Goal: Task Accomplishment & Management: Complete application form

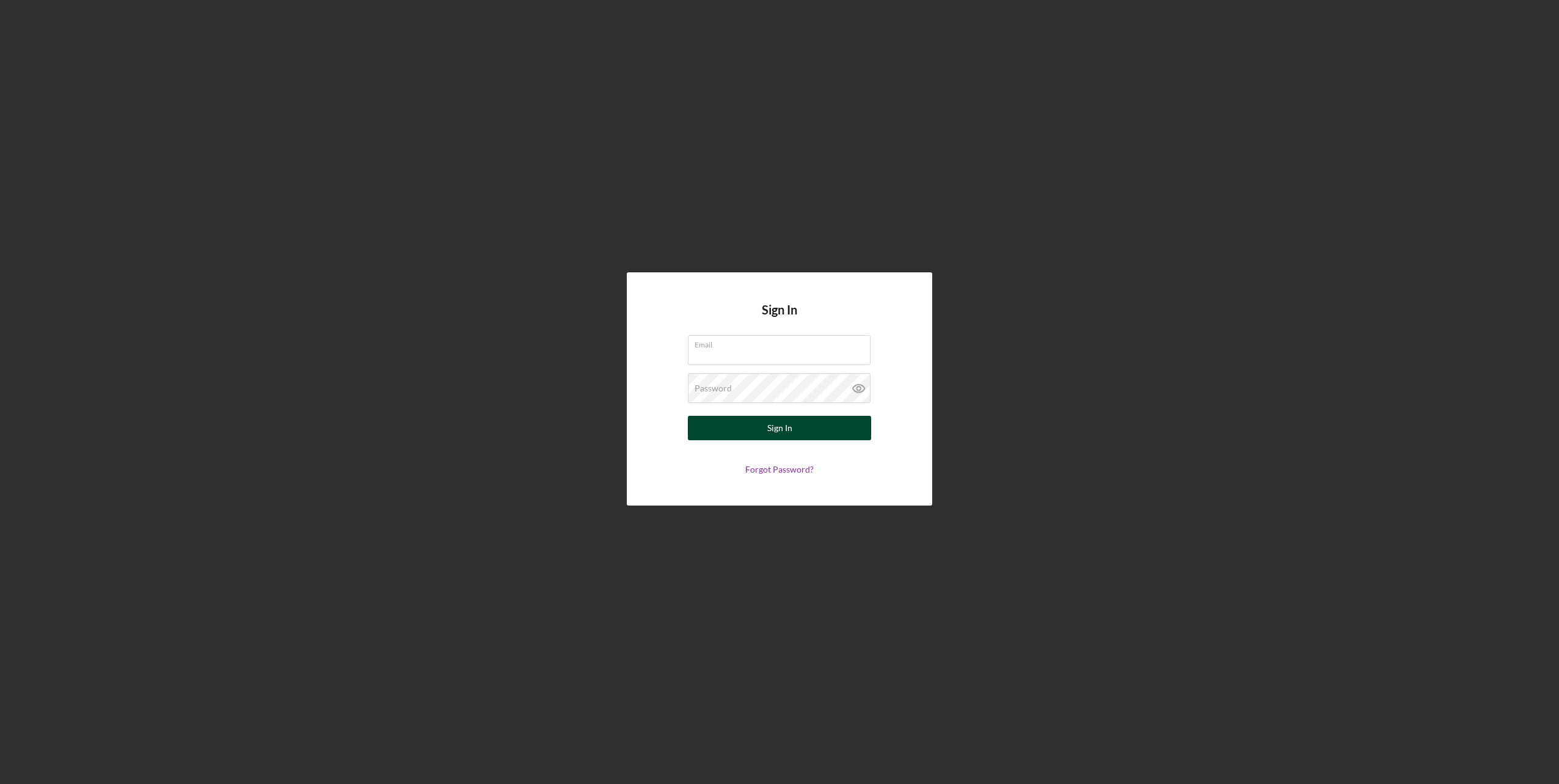
type input "[EMAIL_ADDRESS][DOMAIN_NAME]"
click at [782, 431] on div "Sign In" at bounding box center [780, 428] width 25 height 24
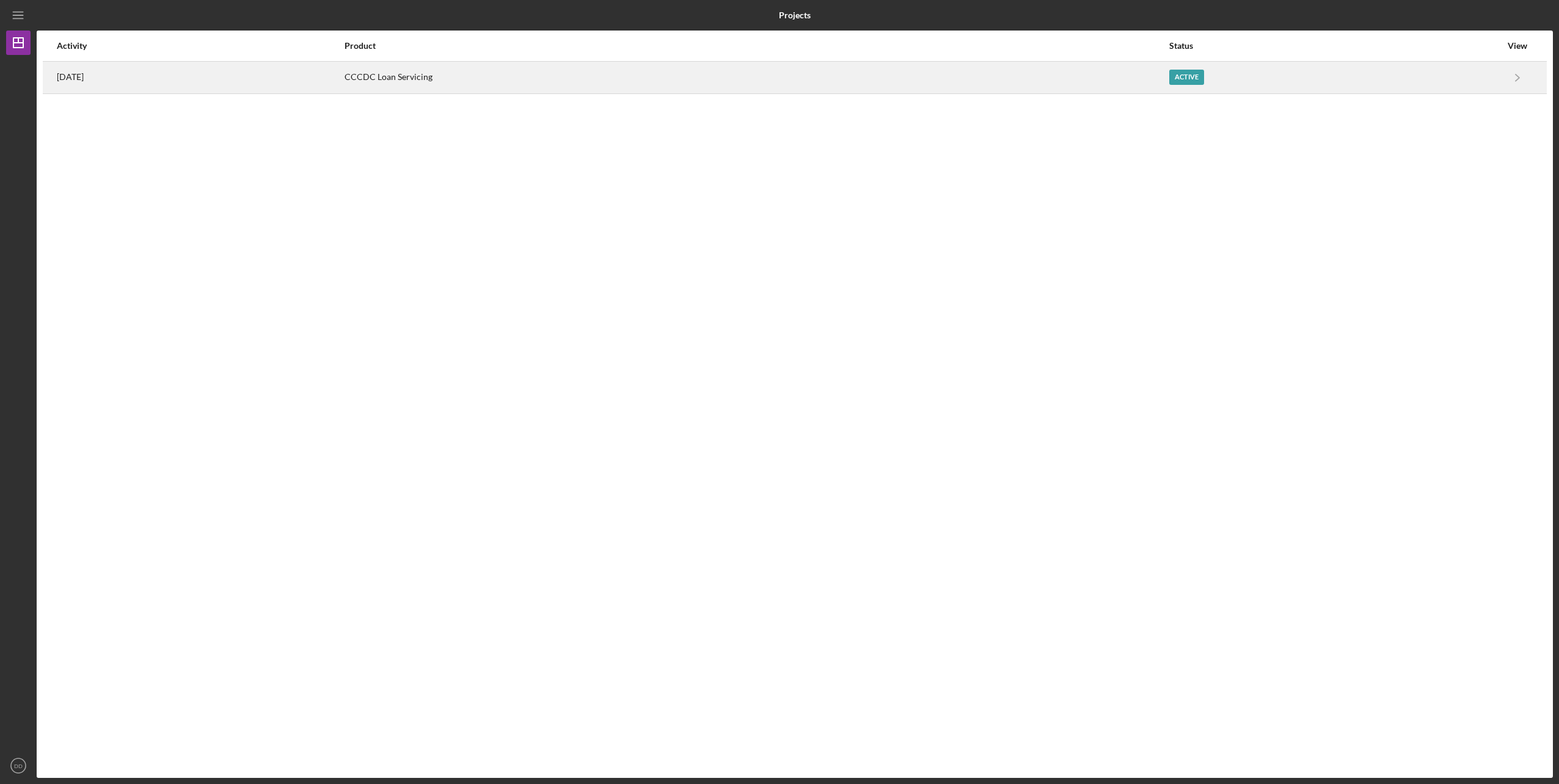
click at [1204, 78] on div "Active" at bounding box center [1186, 77] width 35 height 15
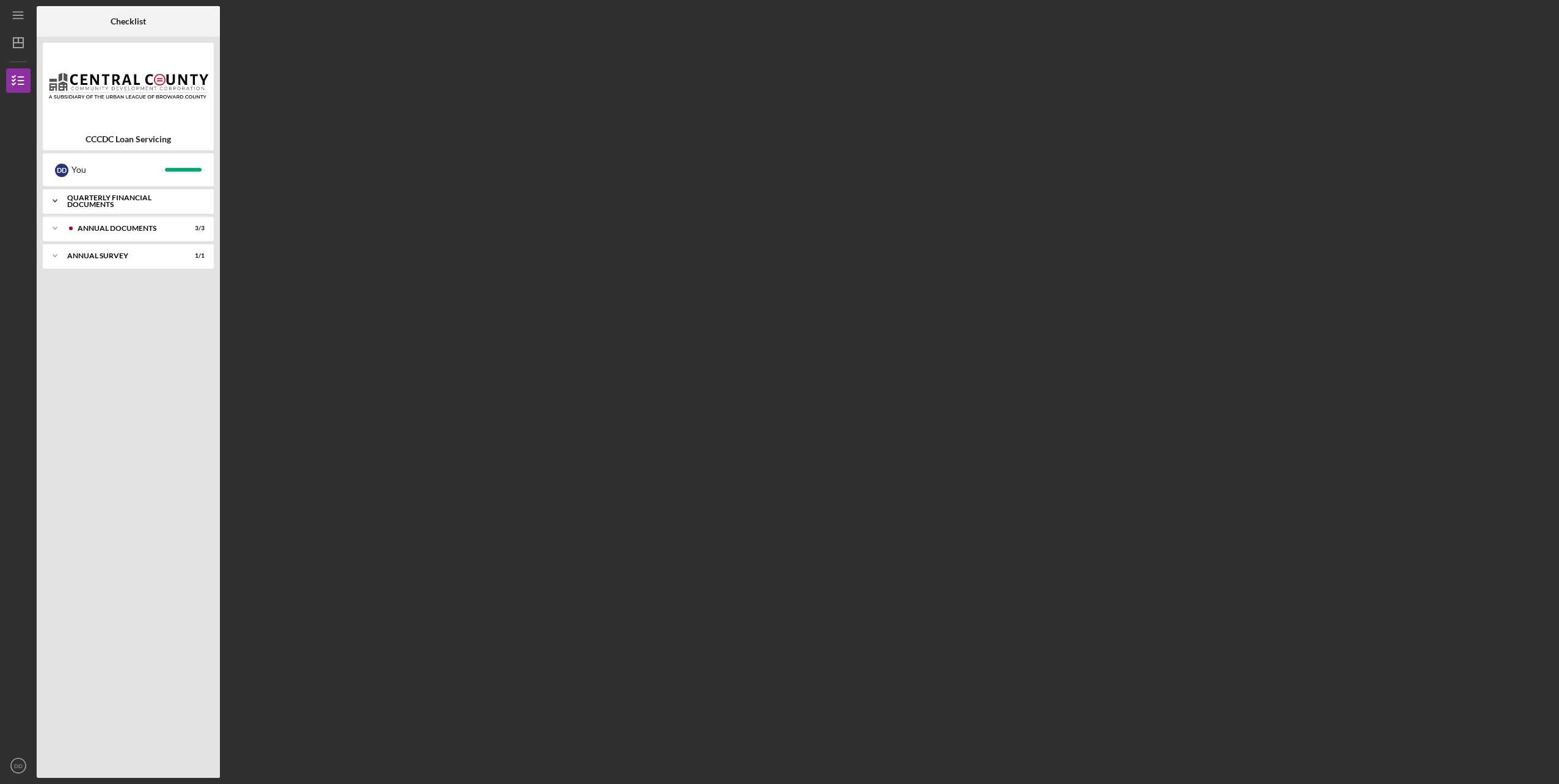
click at [155, 200] on div "Quarterly Financial Documents" at bounding box center [133, 201] width 132 height 14
click at [107, 334] on div "Annual Documents" at bounding box center [138, 333] width 121 height 8
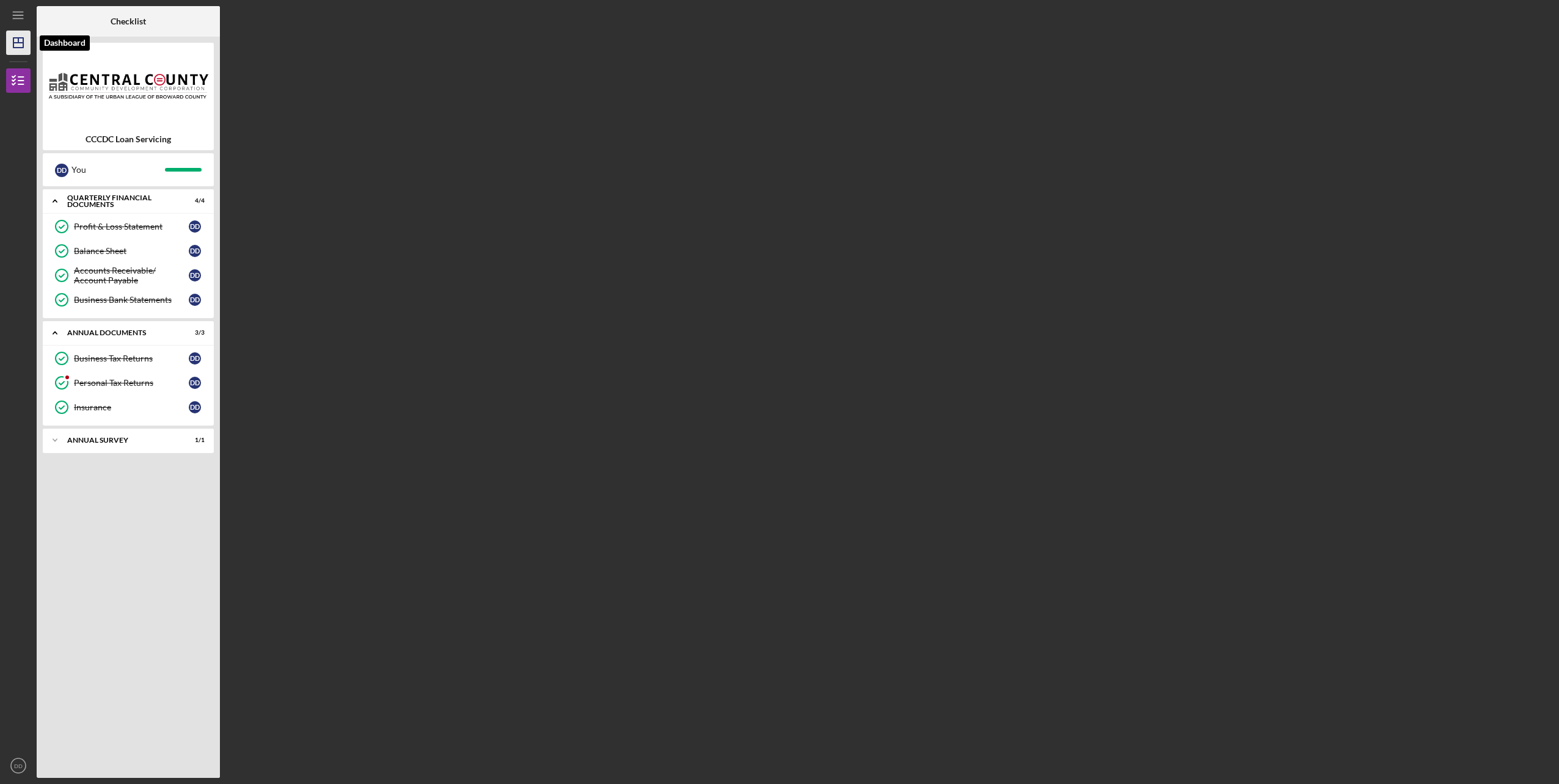
click at [22, 46] on icon "Icon/Dashboard" at bounding box center [18, 42] width 30 height 30
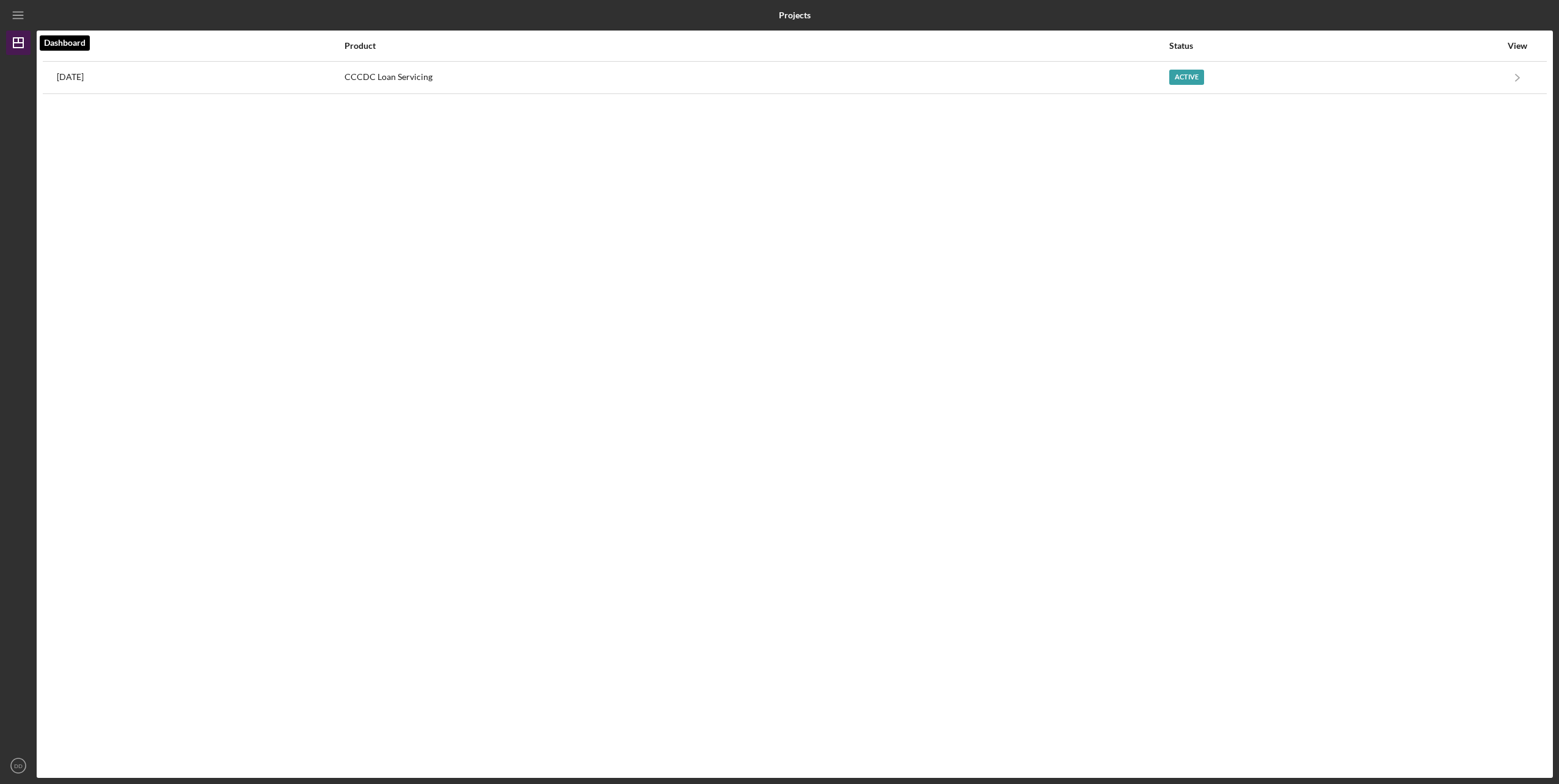
click at [16, 45] on icon "Icon/Dashboard" at bounding box center [18, 42] width 30 height 30
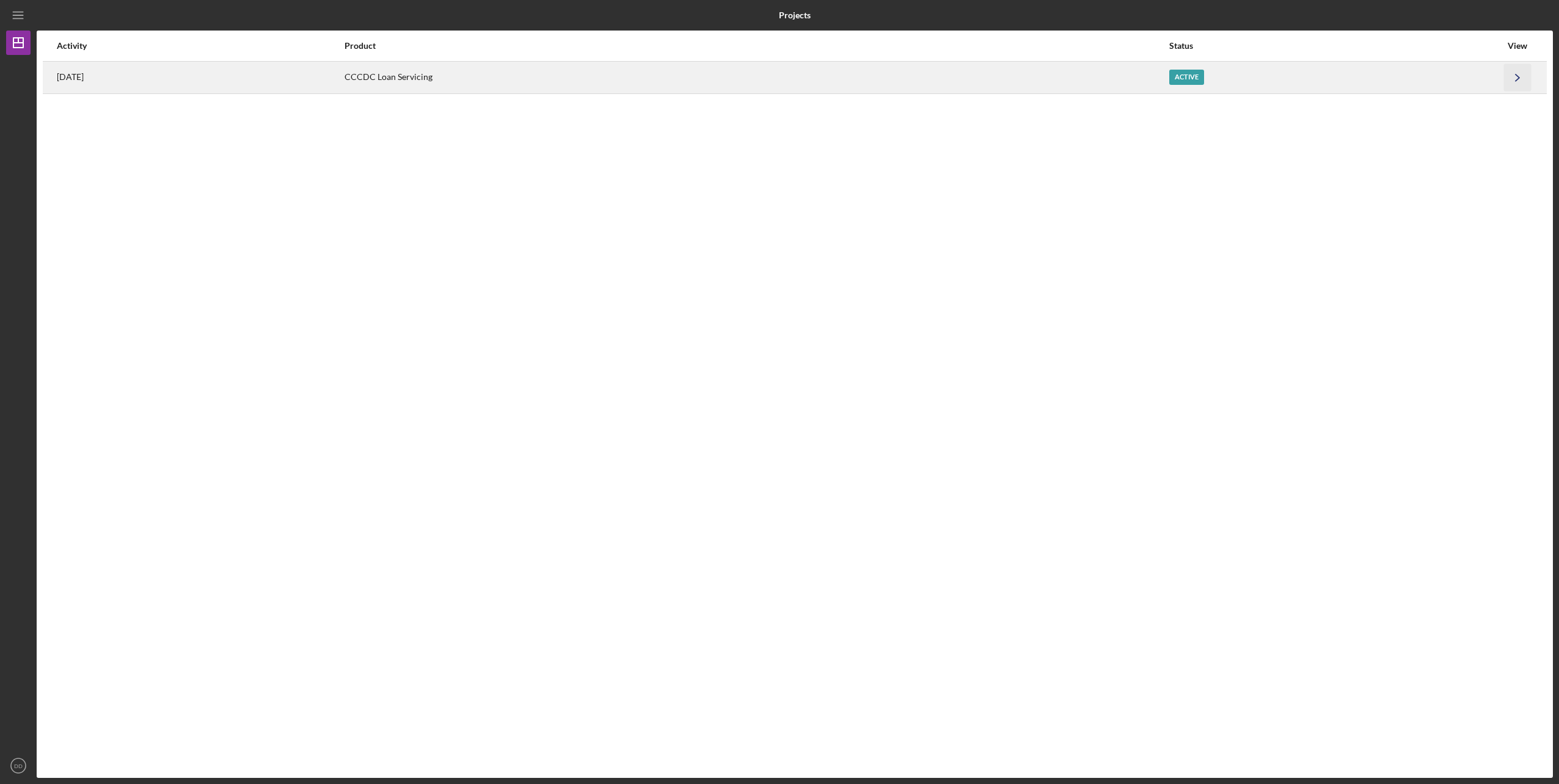
click at [1516, 75] on polyline "button" at bounding box center [1517, 77] width 4 height 7
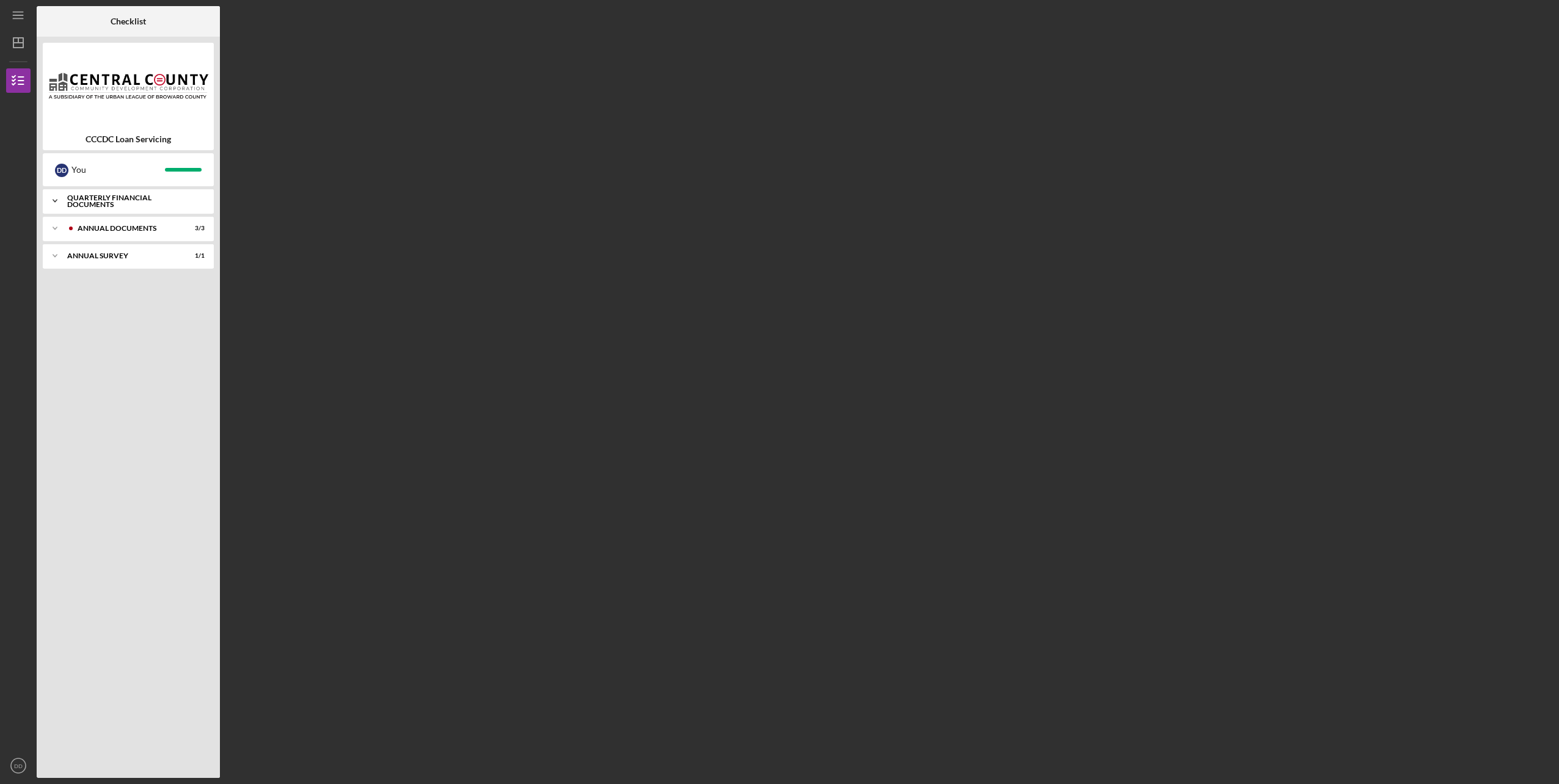
click at [108, 197] on div "Quarterly Financial Documents" at bounding box center [133, 201] width 132 height 14
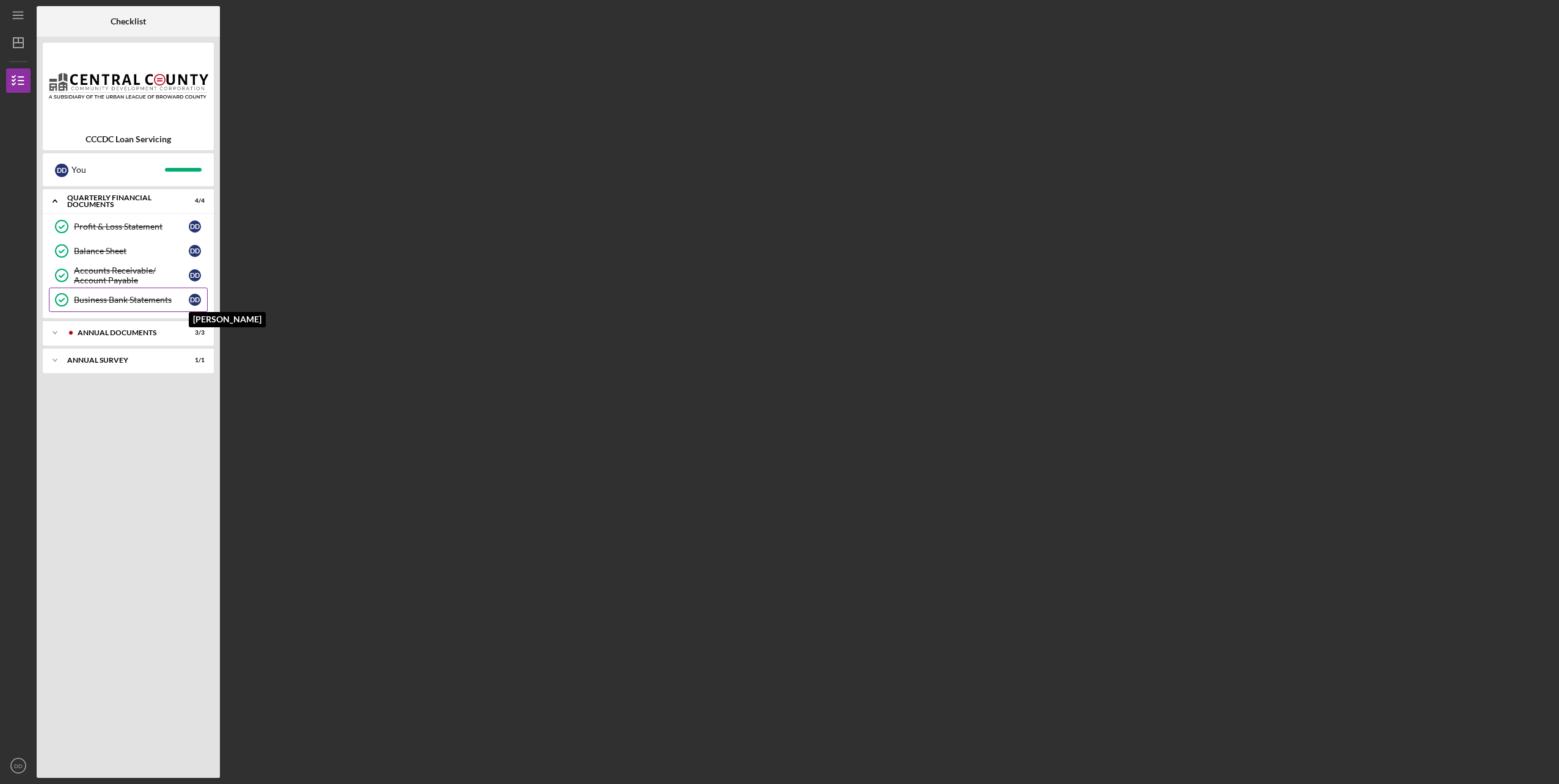
click at [194, 296] on div "D D" at bounding box center [195, 300] width 12 height 12
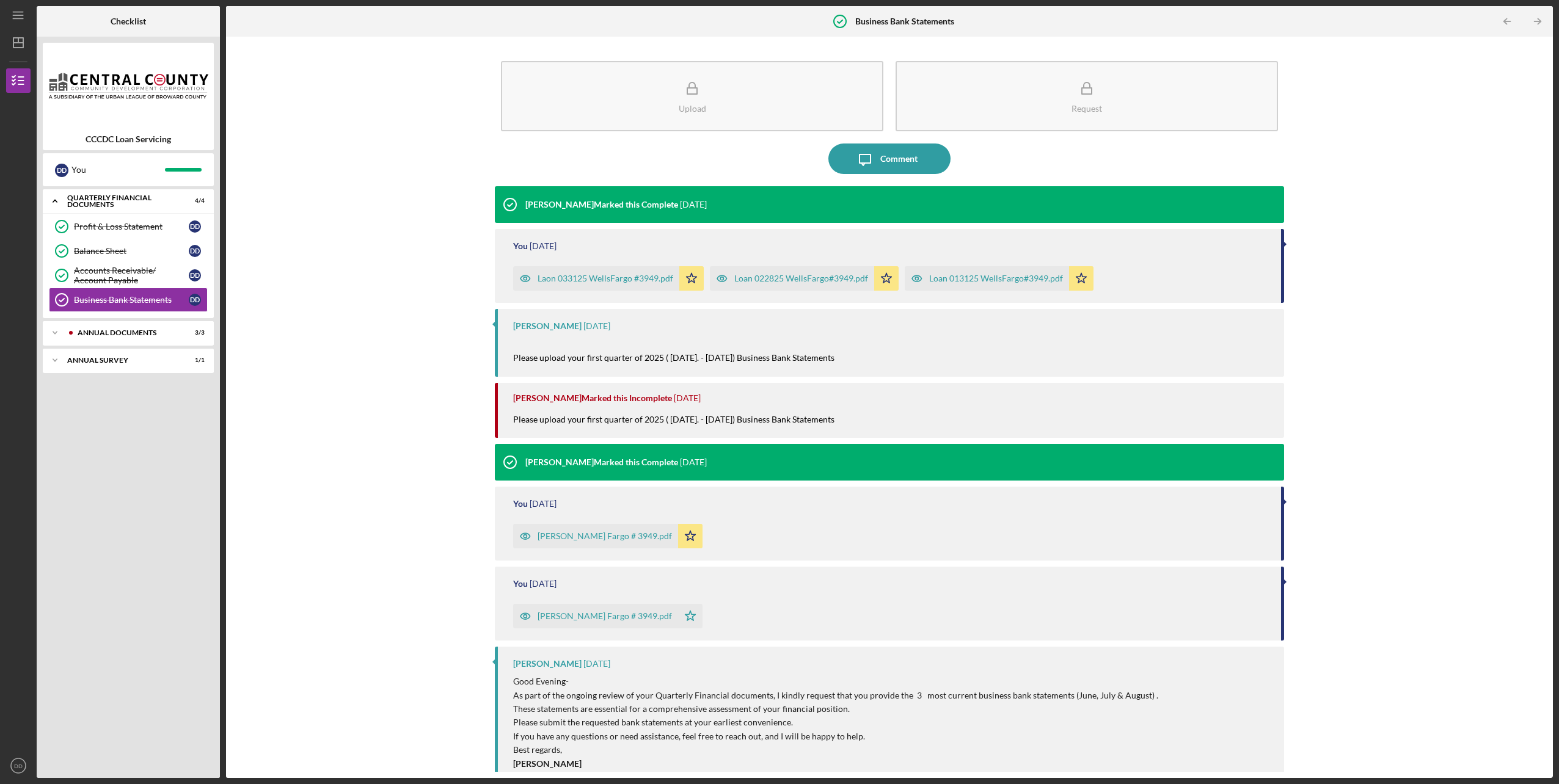
click at [408, 118] on div "Upload Request Icon/Message Comment [PERSON_NAME] Marked this Complete [DATE] Y…" at bounding box center [889, 407] width 1315 height 730
click at [112, 335] on div "Annual Documents" at bounding box center [138, 333] width 121 height 8
click at [337, 385] on div "Upload Request Icon/Message Comment [PERSON_NAME] Marked this Complete [DATE] Y…" at bounding box center [889, 407] width 1315 height 730
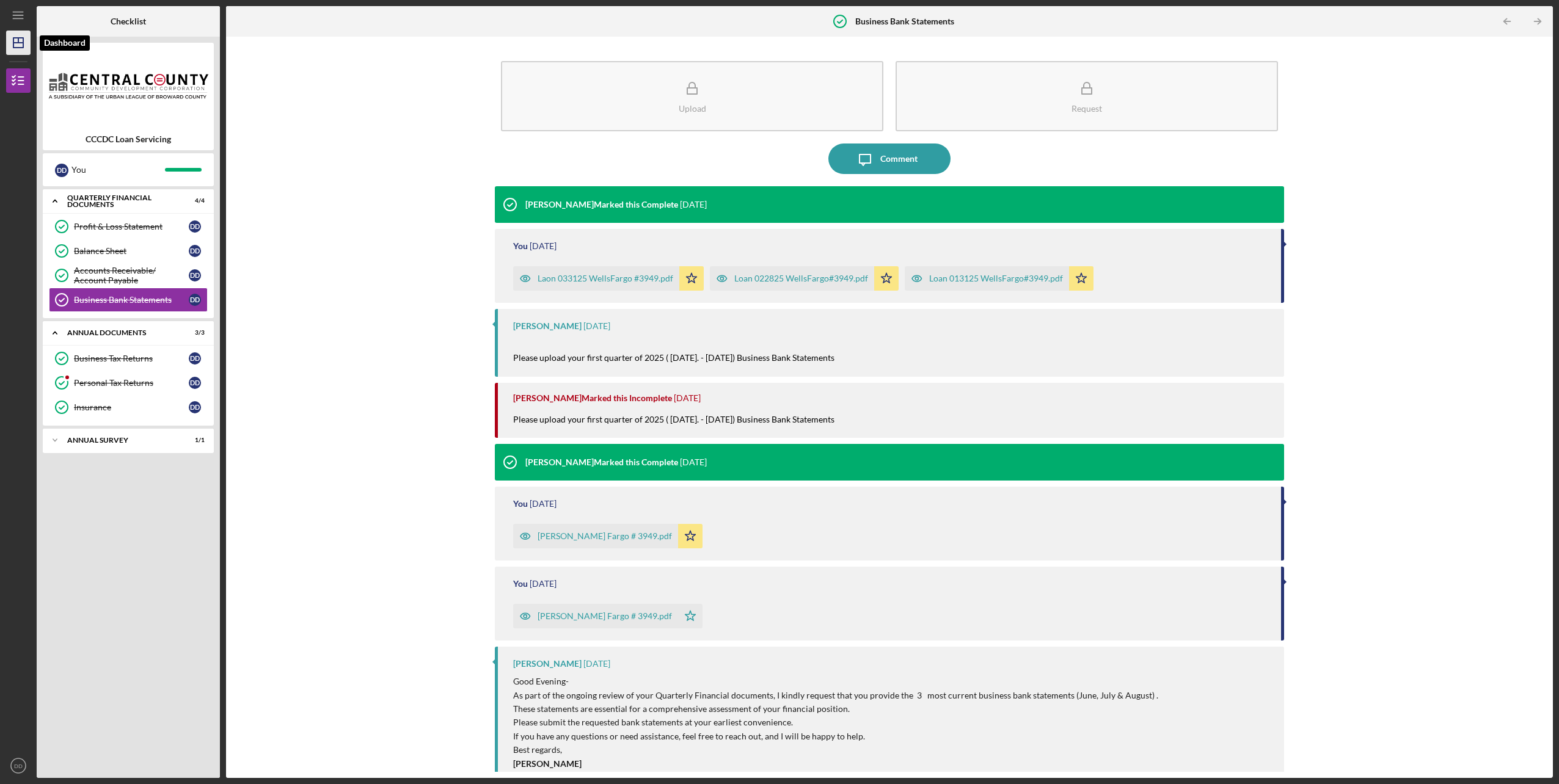
click at [20, 41] on icon "Icon/Dashboard" at bounding box center [18, 42] width 30 height 30
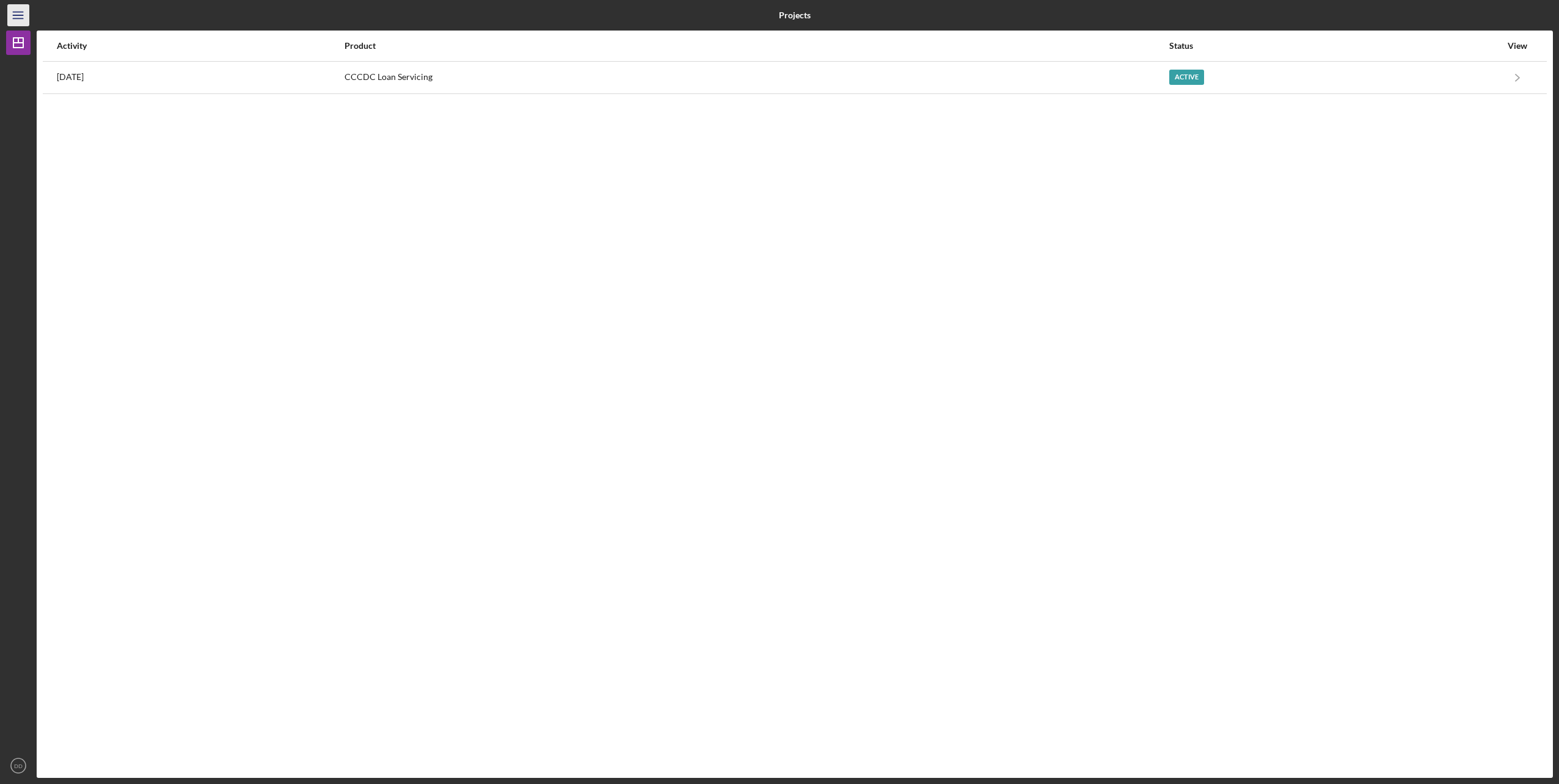
click at [20, 18] on line "button" at bounding box center [17, 18] width 10 height 0
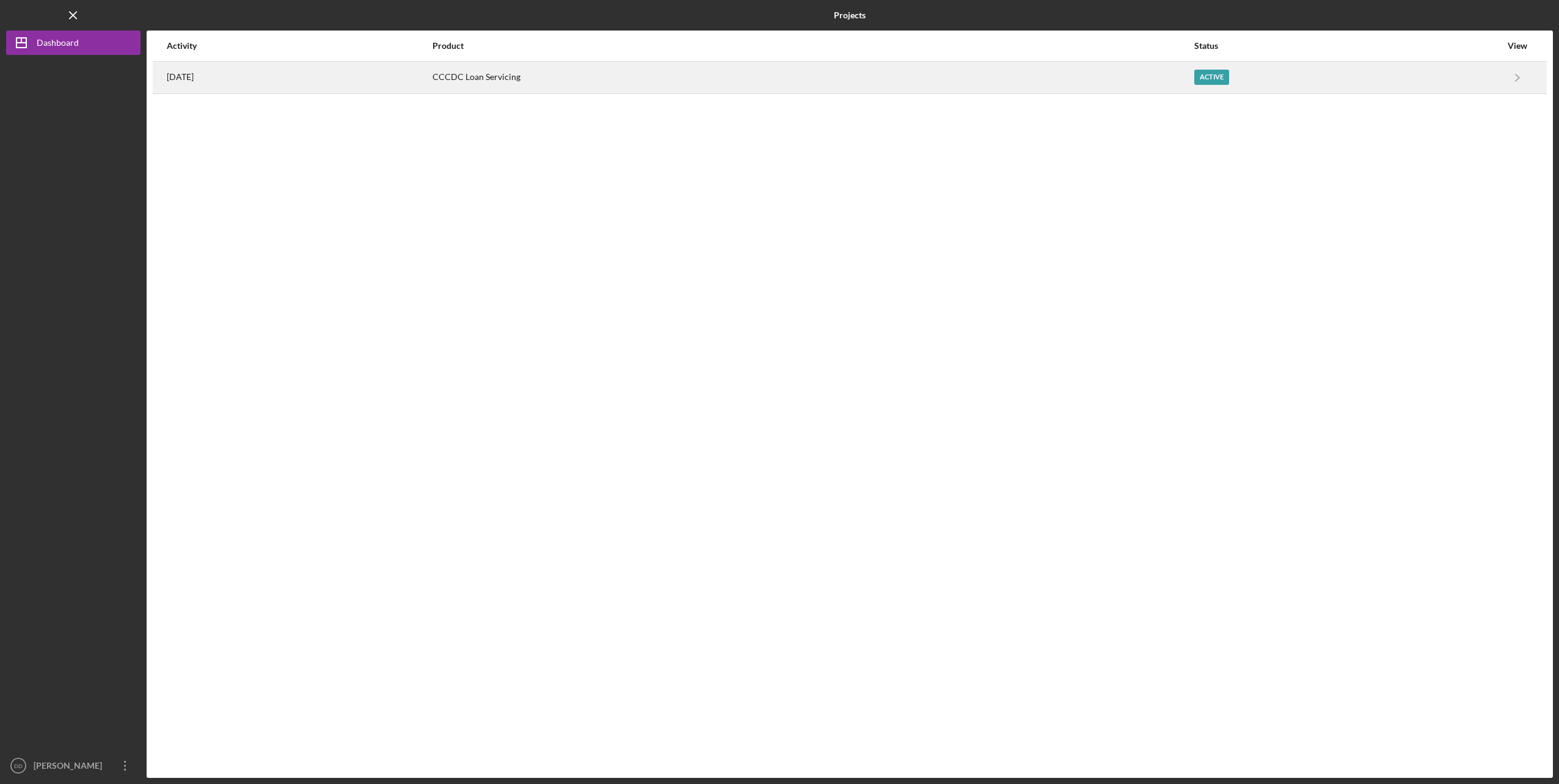
click at [1229, 76] on div "Active" at bounding box center [1211, 77] width 35 height 15
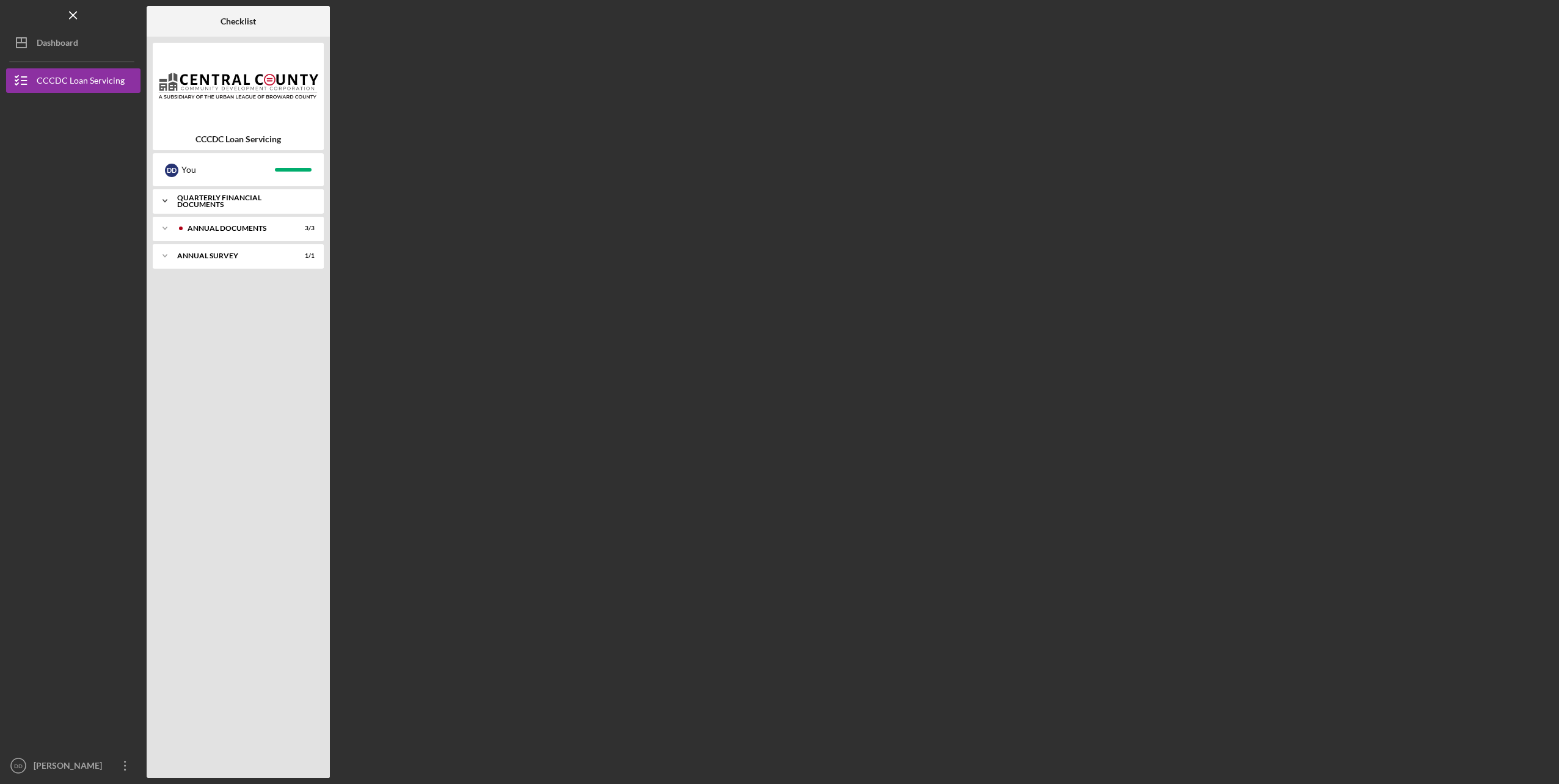
click at [231, 196] on div "Icon/Expander Quarterly Financial Documents 4 / 4" at bounding box center [238, 201] width 171 height 24
click at [806, 198] on div "Checklist CCCDC Loan Servicing D D You Icon/Expander Quarterly Financial Docume…" at bounding box center [850, 392] width 1406 height 772
click at [167, 335] on icon "Icon/Expander" at bounding box center [165, 333] width 24 height 24
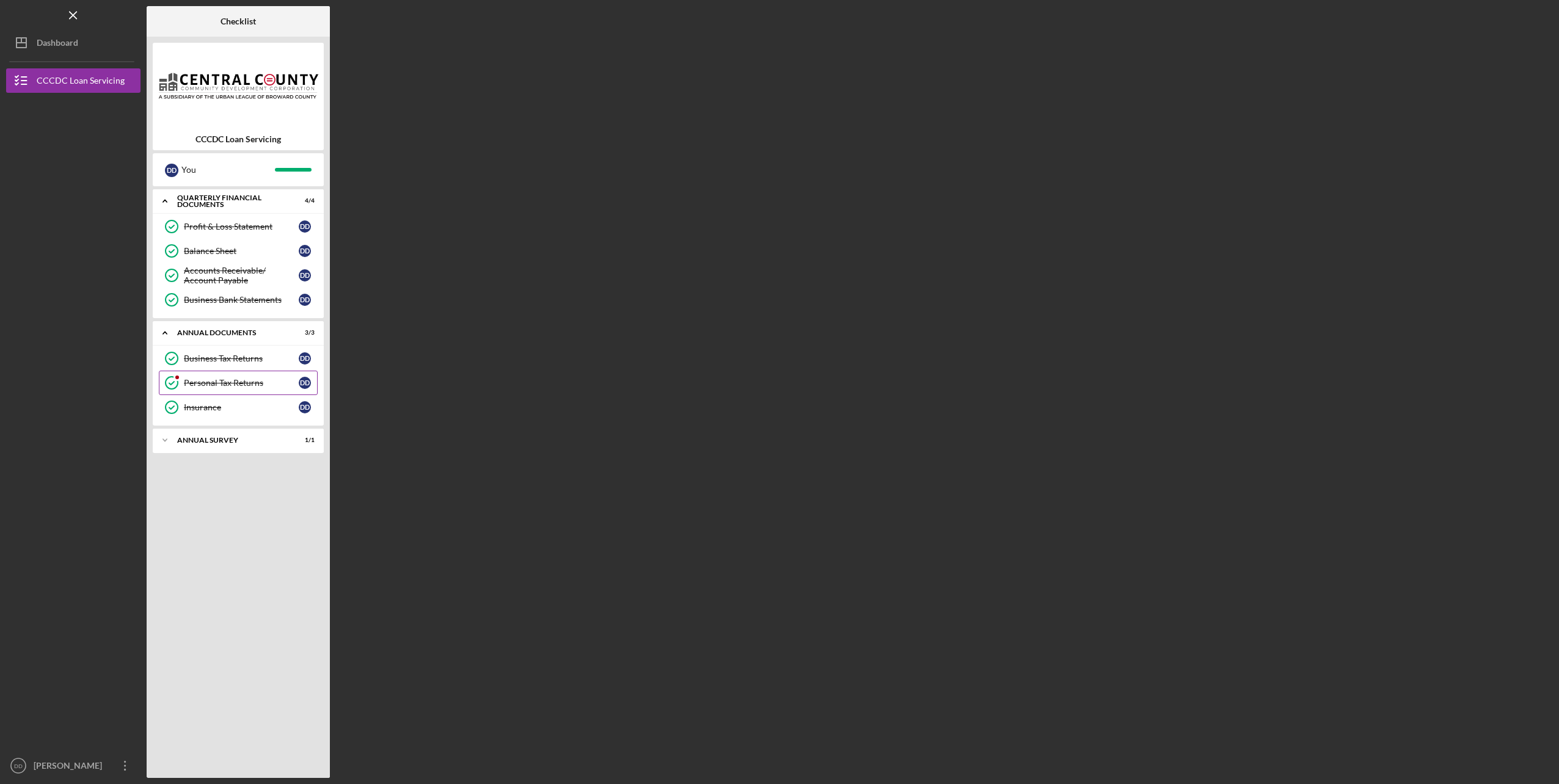
click at [245, 386] on div "Personal Tax Returns" at bounding box center [241, 383] width 115 height 10
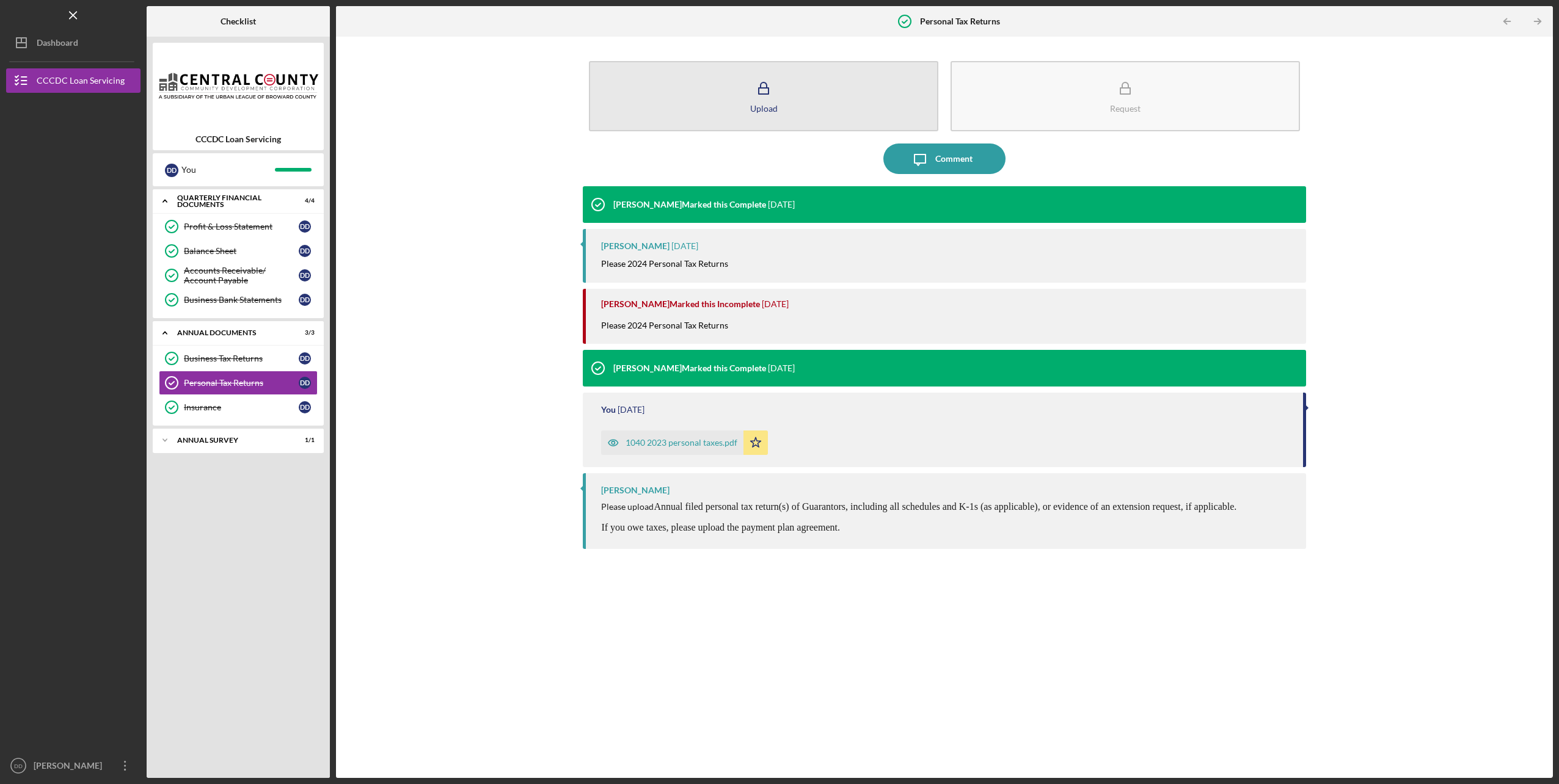
click at [764, 93] on icon "button" at bounding box center [764, 88] width 30 height 30
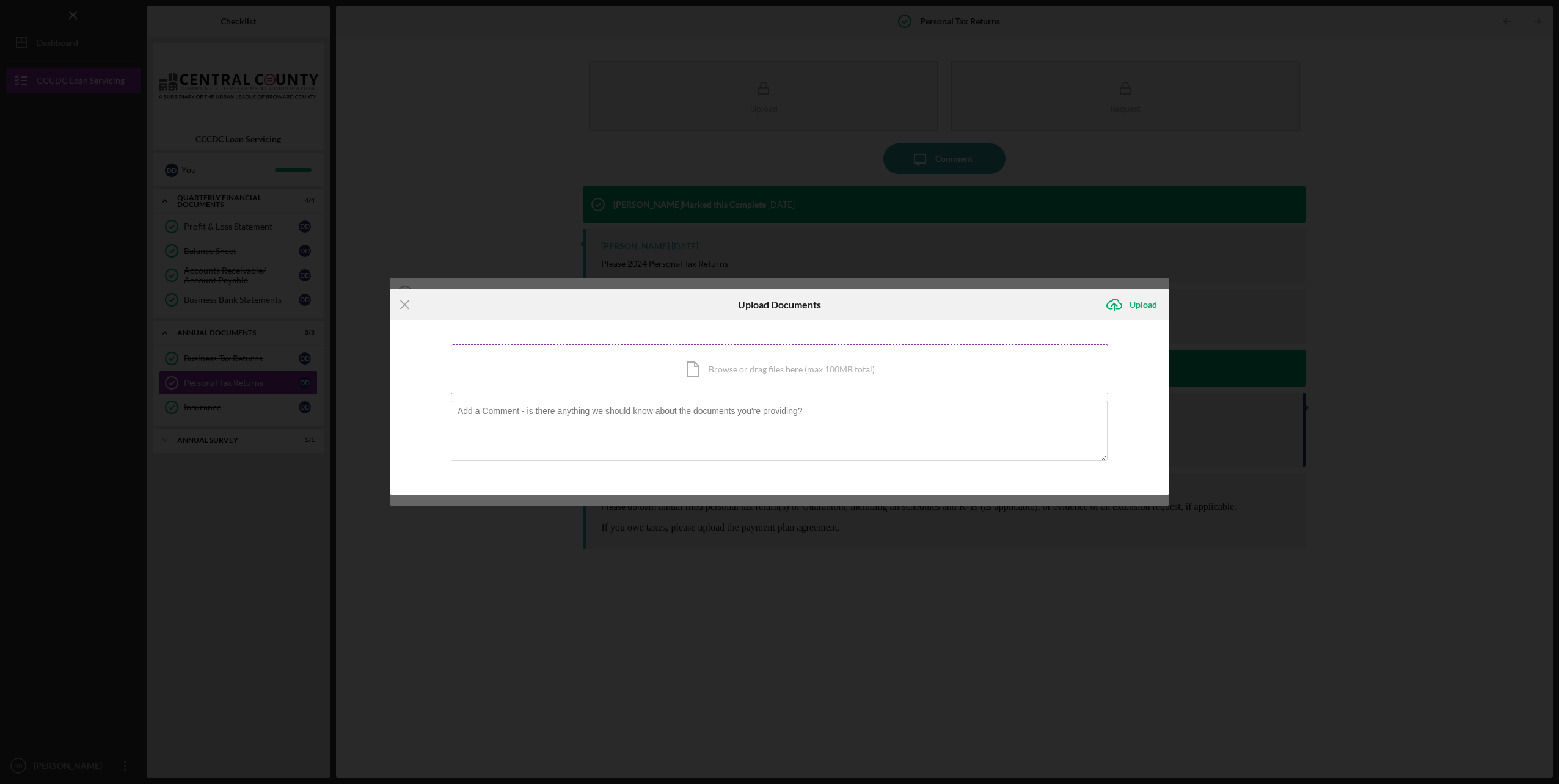
click at [742, 373] on div "Icon/Document Browse or drag files here (max 100MB total) Tap to choose files o…" at bounding box center [779, 370] width 657 height 50
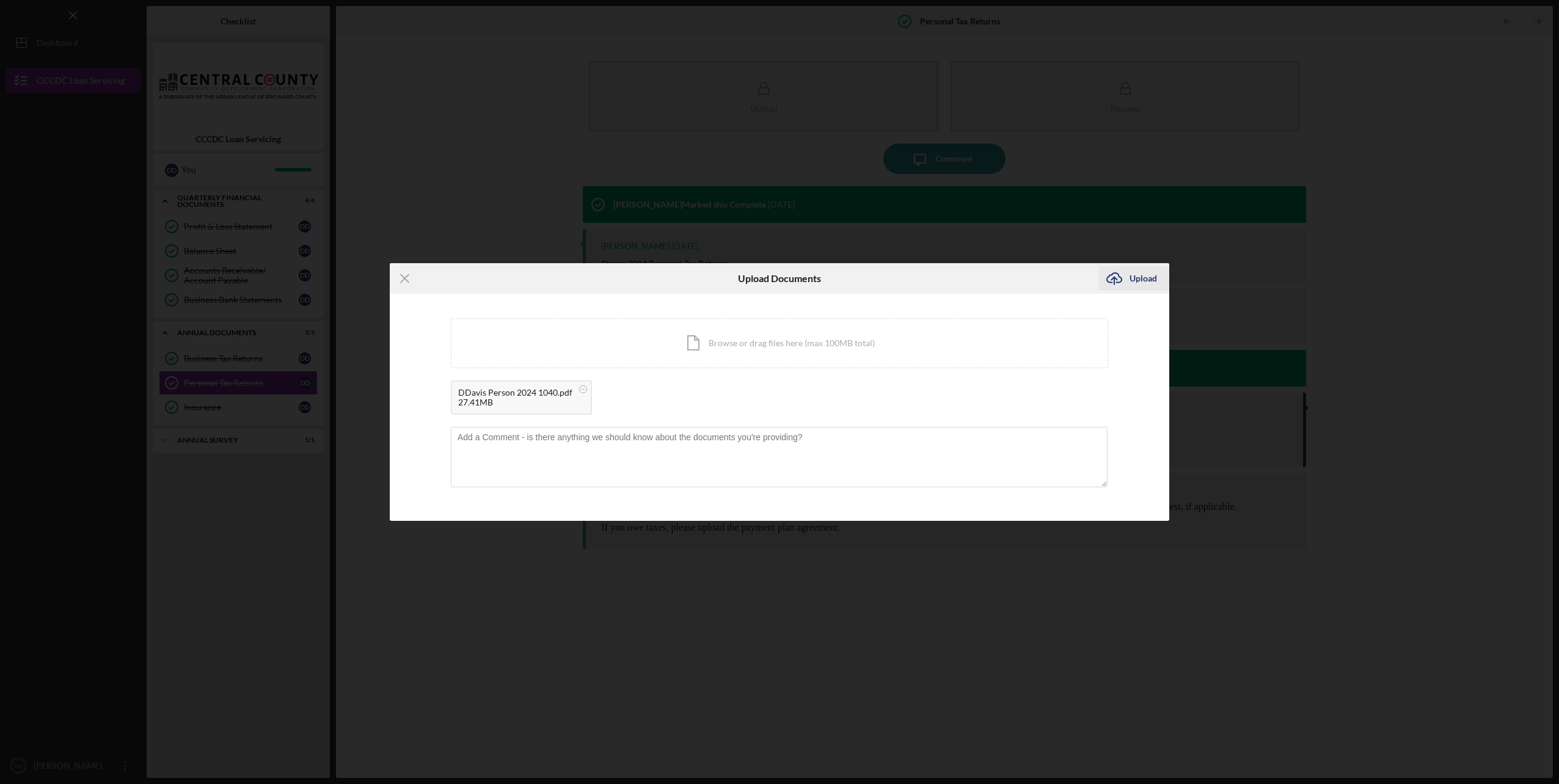
click at [1130, 280] on div "Upload" at bounding box center [1143, 278] width 27 height 24
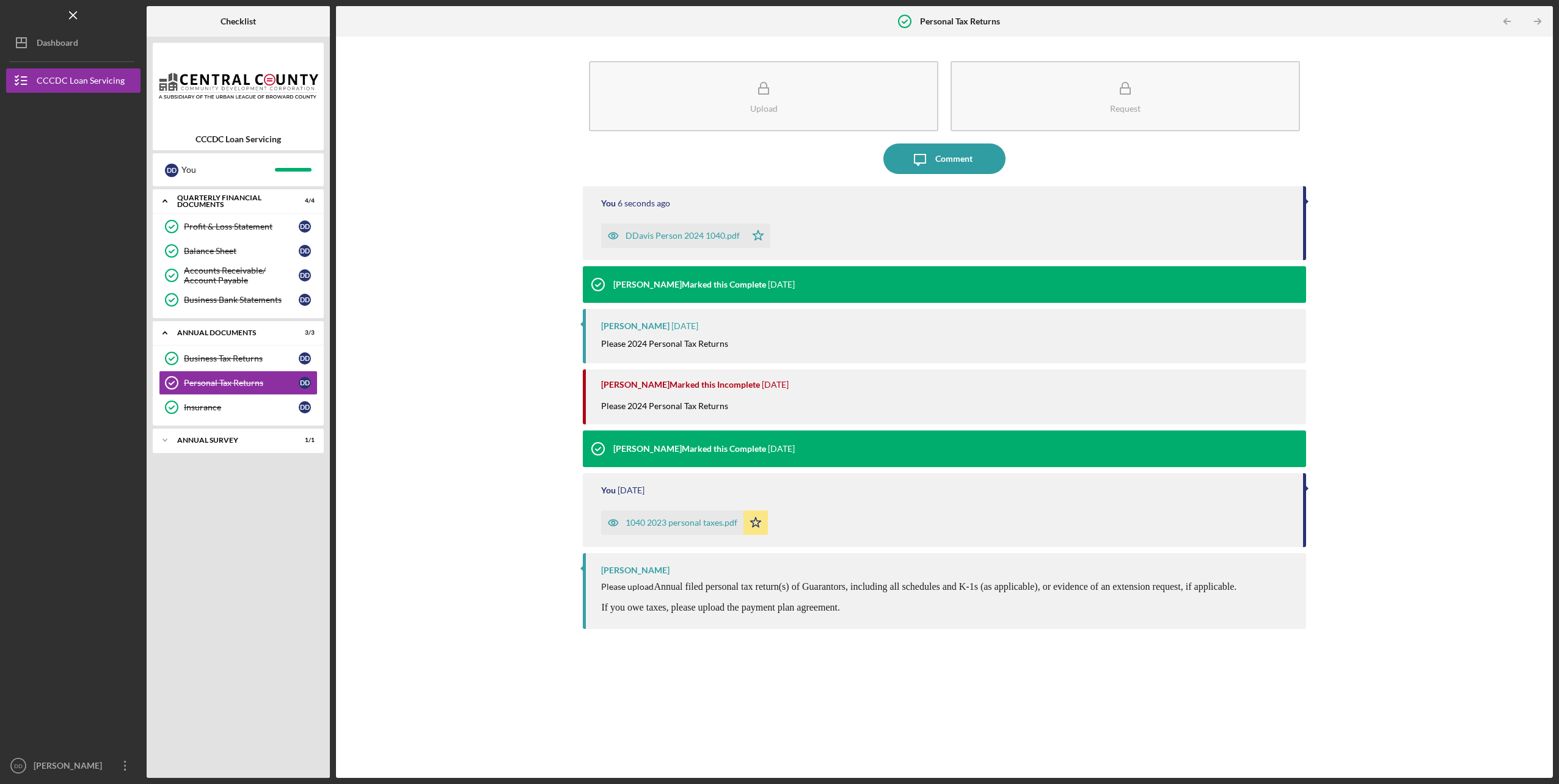
click at [274, 525] on div "Icon/Expander Quarterly Financial Documents 4 / 4 Profit & Loss Statement Profi…" at bounding box center [238, 480] width 171 height 583
click at [160, 438] on icon "Icon/Expander" at bounding box center [165, 440] width 24 height 24
click at [266, 572] on div "Icon/Expander Quarterly Financial Documents 4 / 4 Profit & Loss Statement Profi…" at bounding box center [238, 480] width 171 height 583
click at [253, 301] on div "Business Bank Statements" at bounding box center [241, 299] width 115 height 10
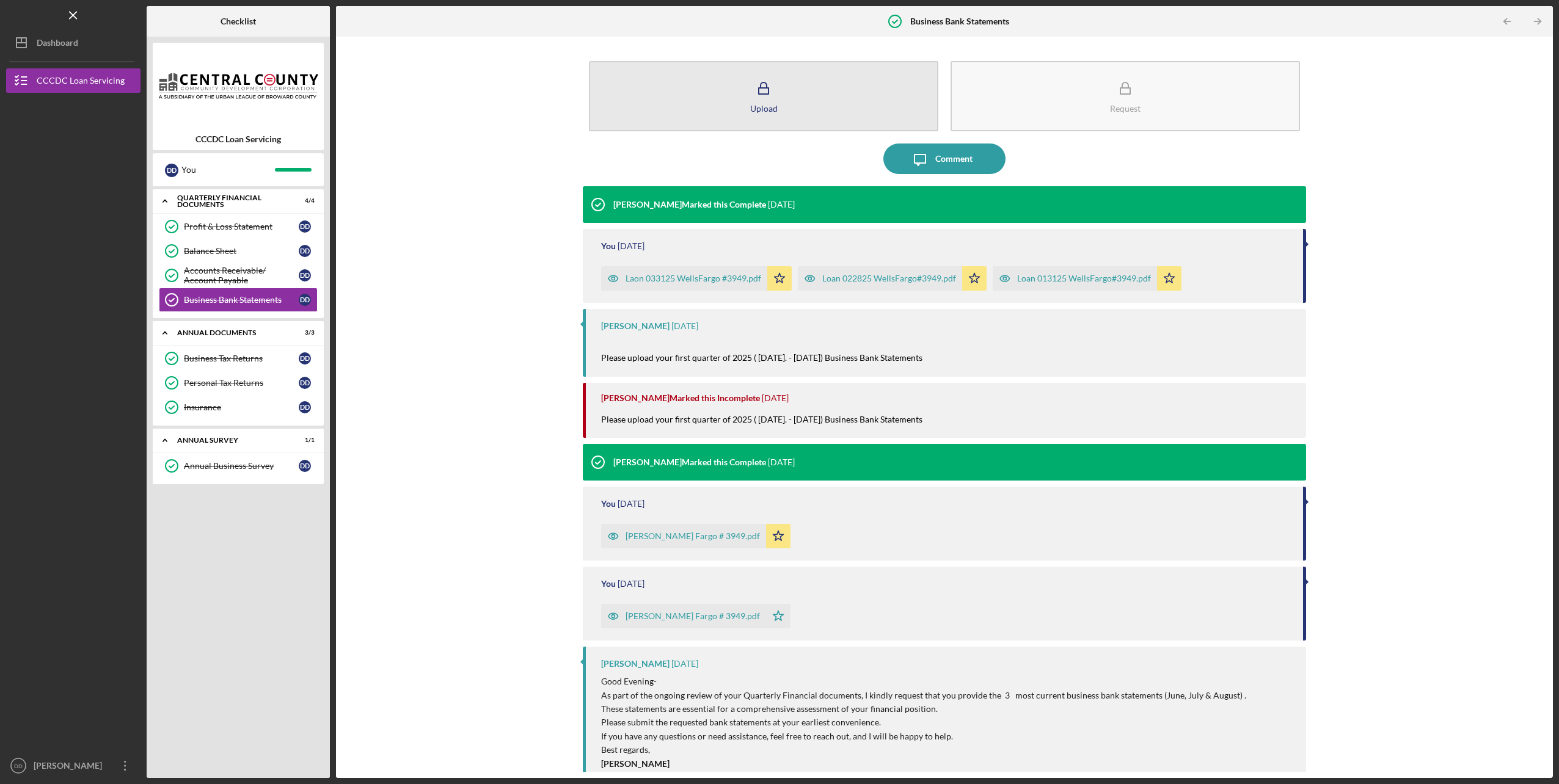
click at [766, 99] on icon "button" at bounding box center [764, 88] width 30 height 30
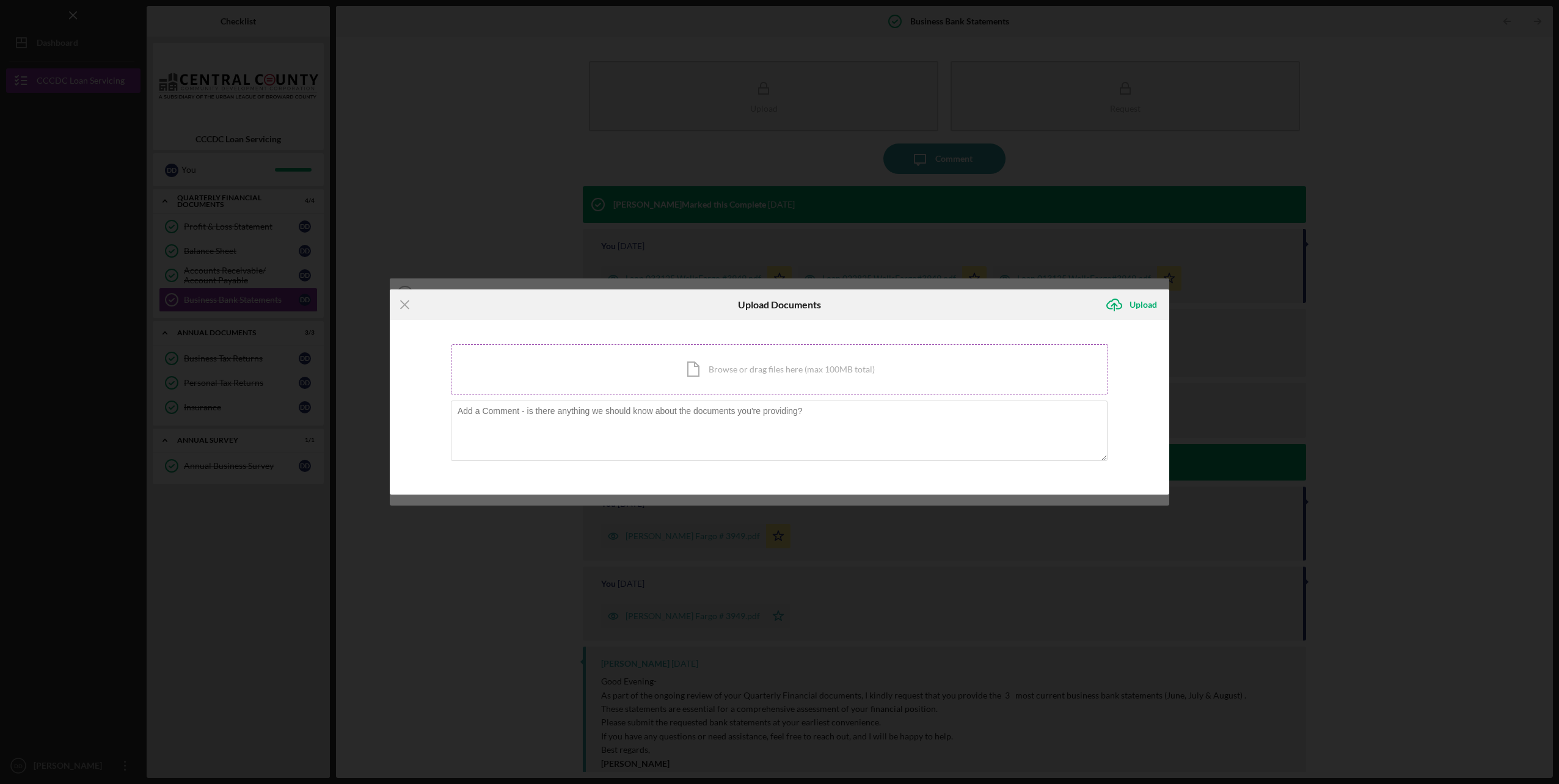
click at [709, 377] on div "Icon/Document Browse or drag files here (max 100MB total) Tap to choose files o…" at bounding box center [779, 370] width 657 height 50
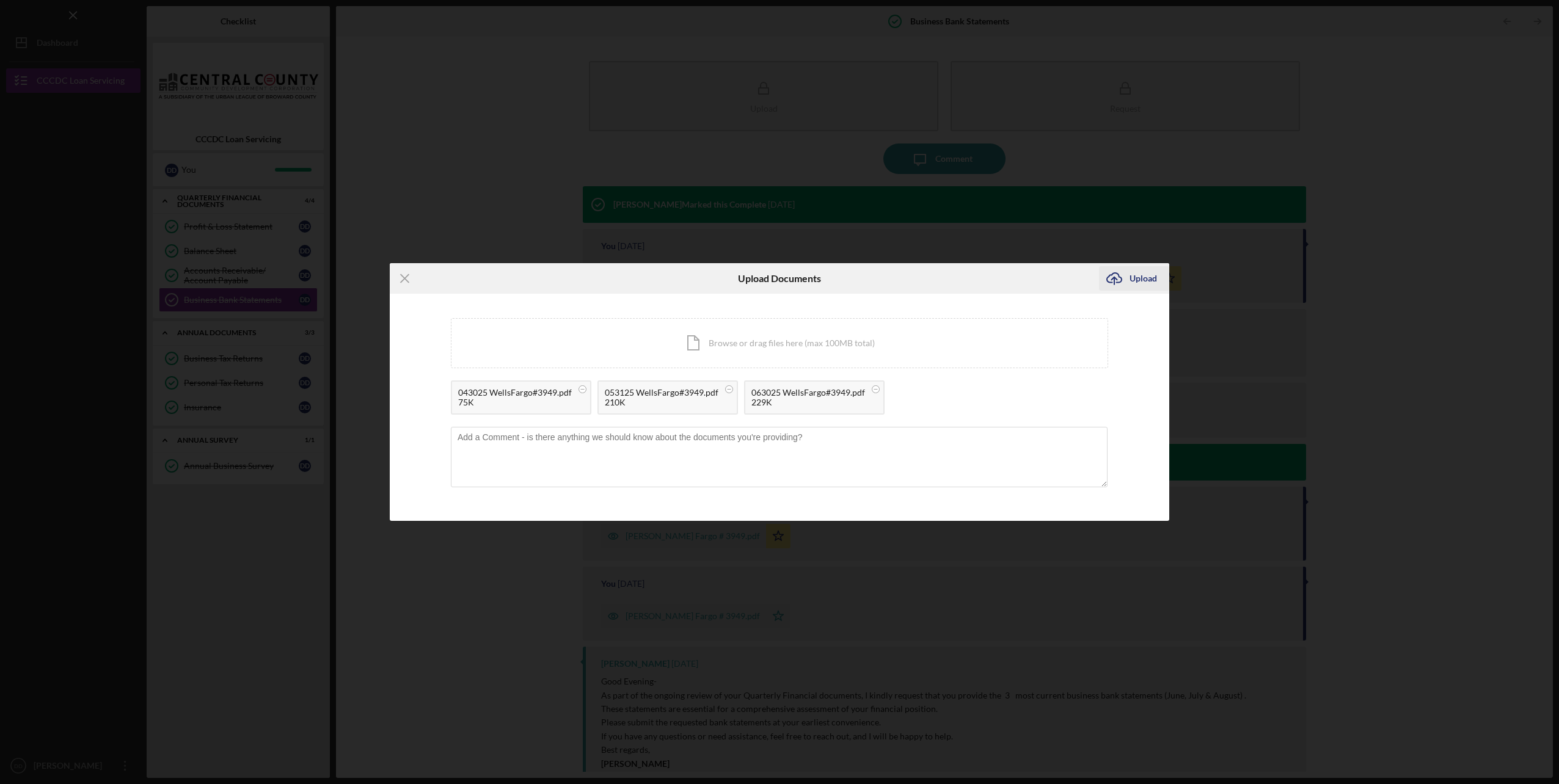
click at [1133, 279] on div "Upload" at bounding box center [1143, 278] width 27 height 24
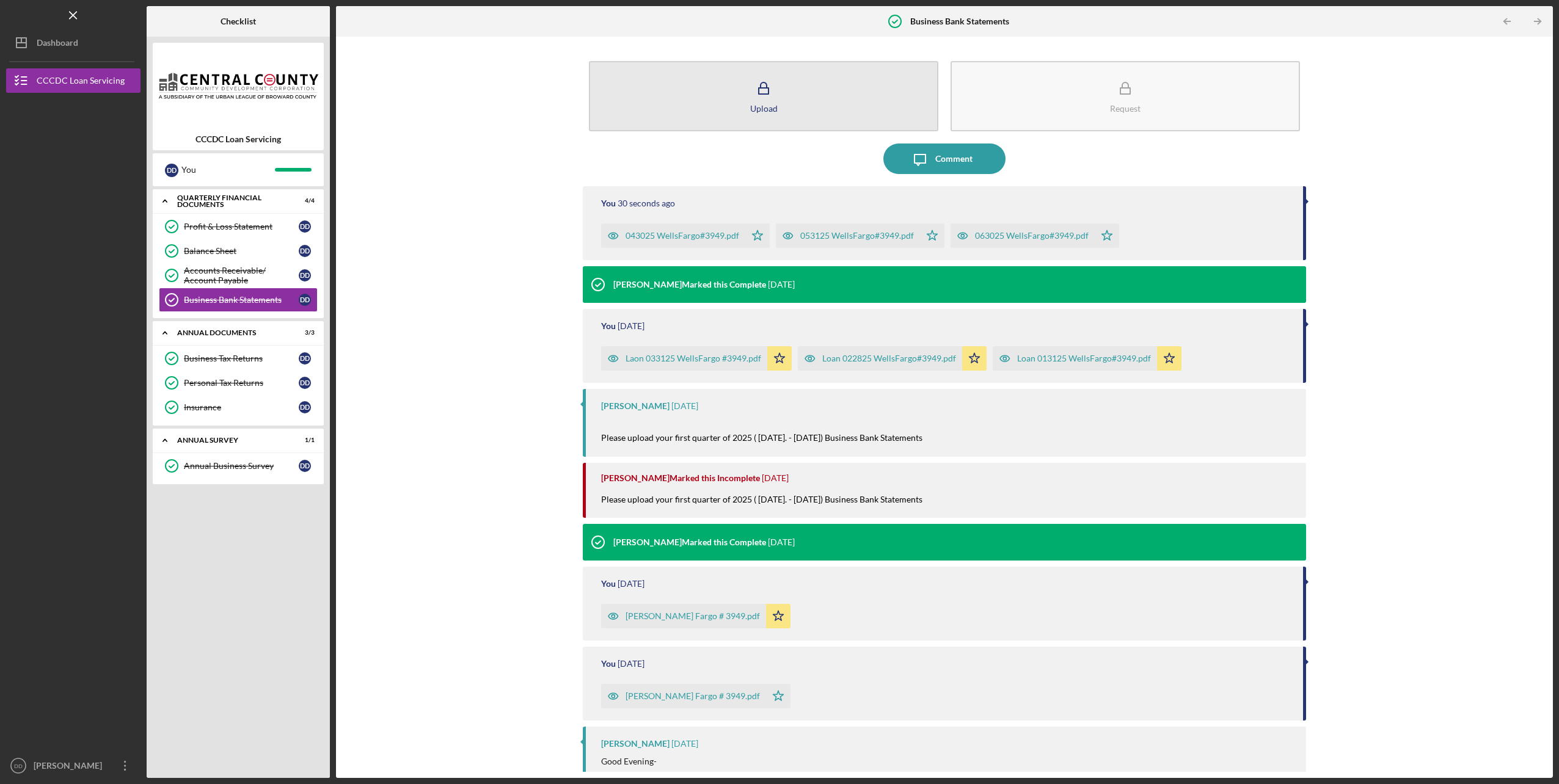
click at [761, 98] on icon "button" at bounding box center [764, 88] width 30 height 30
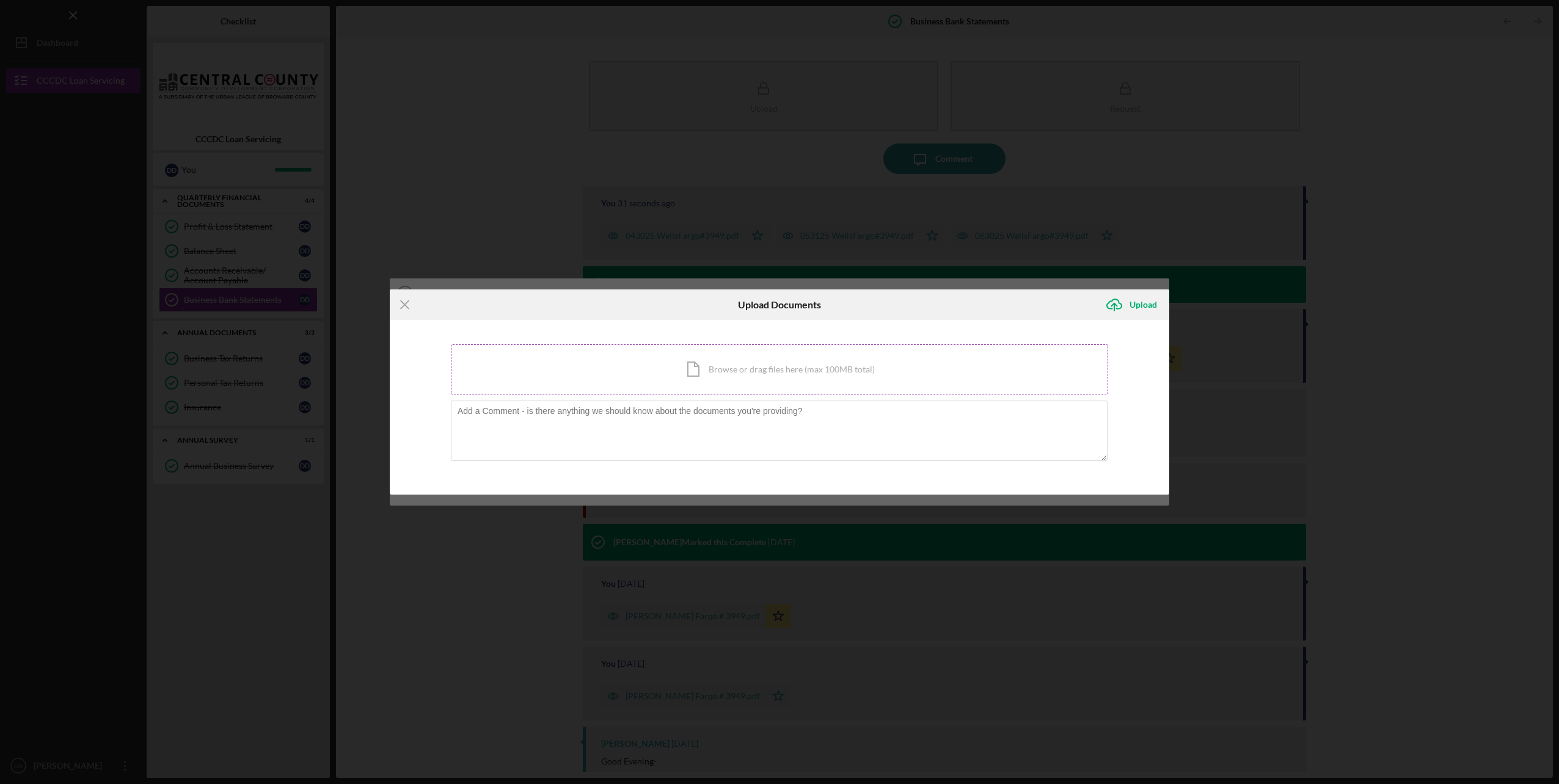
click at [758, 377] on div "Icon/Document Browse or drag files here (max 100MB total) Tap to choose files o…" at bounding box center [779, 370] width 657 height 50
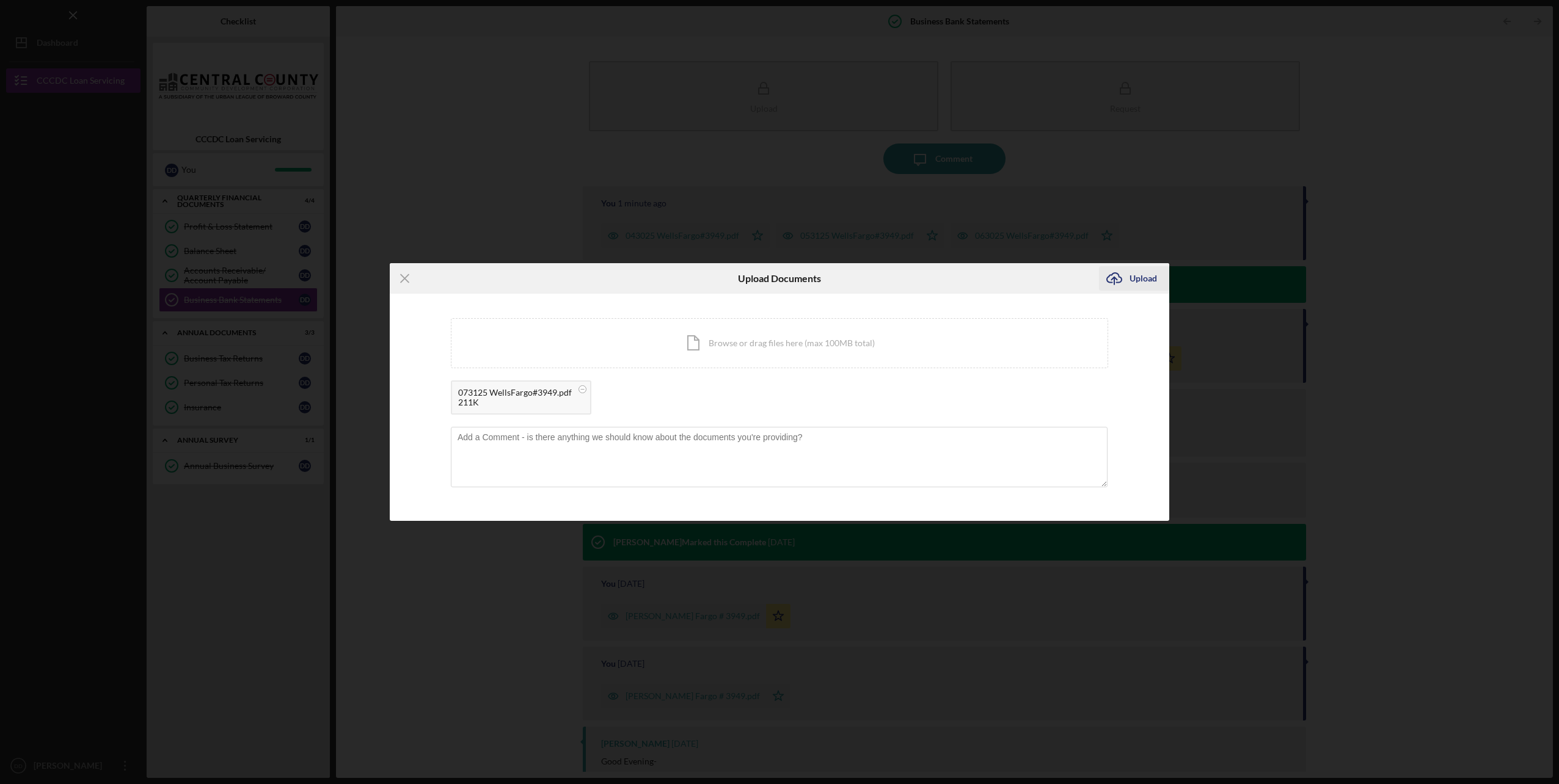
click at [1120, 278] on icon "Icon/Upload" at bounding box center [1114, 278] width 30 height 30
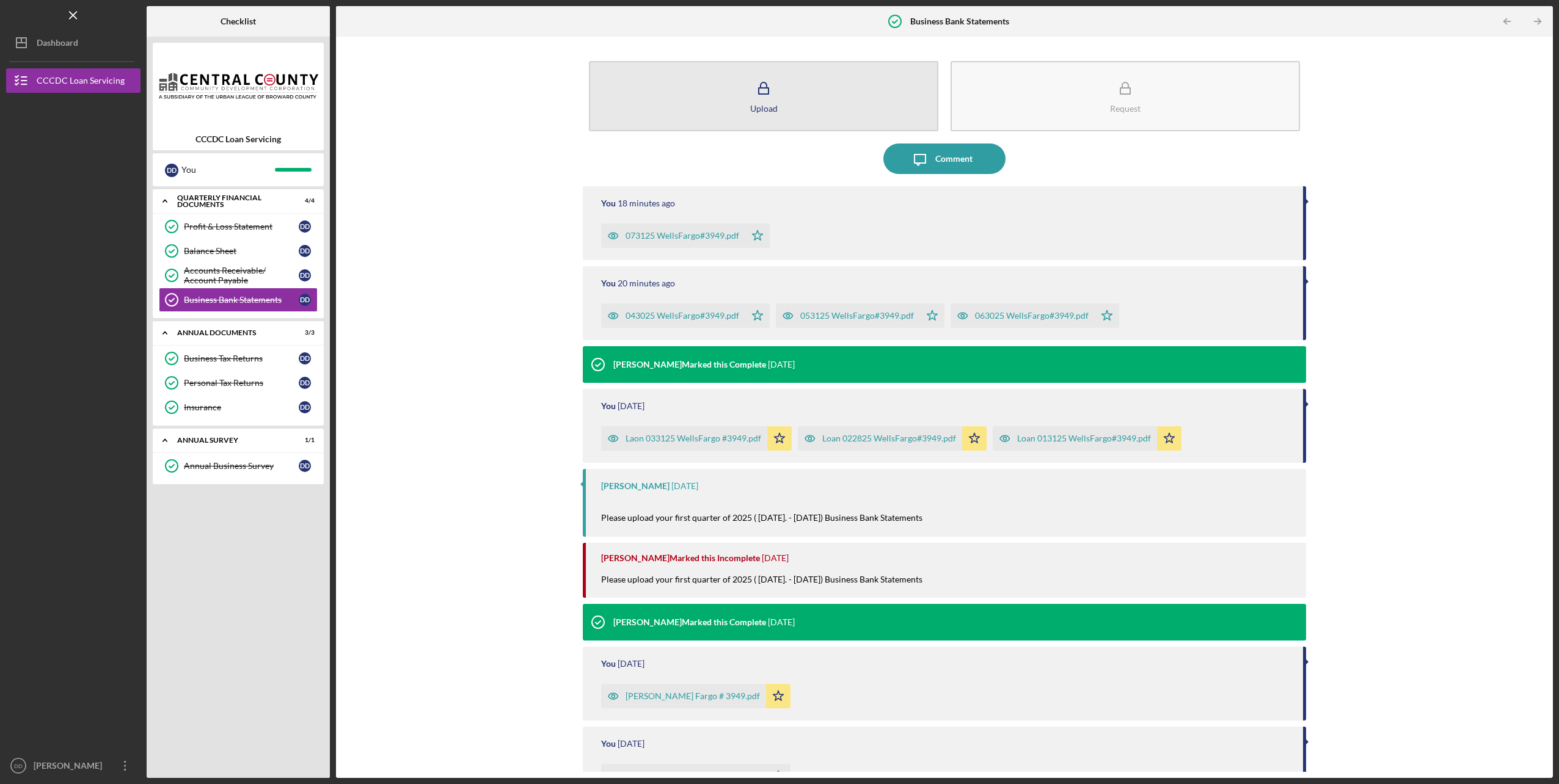
click at [753, 91] on icon "button" at bounding box center [764, 88] width 30 height 30
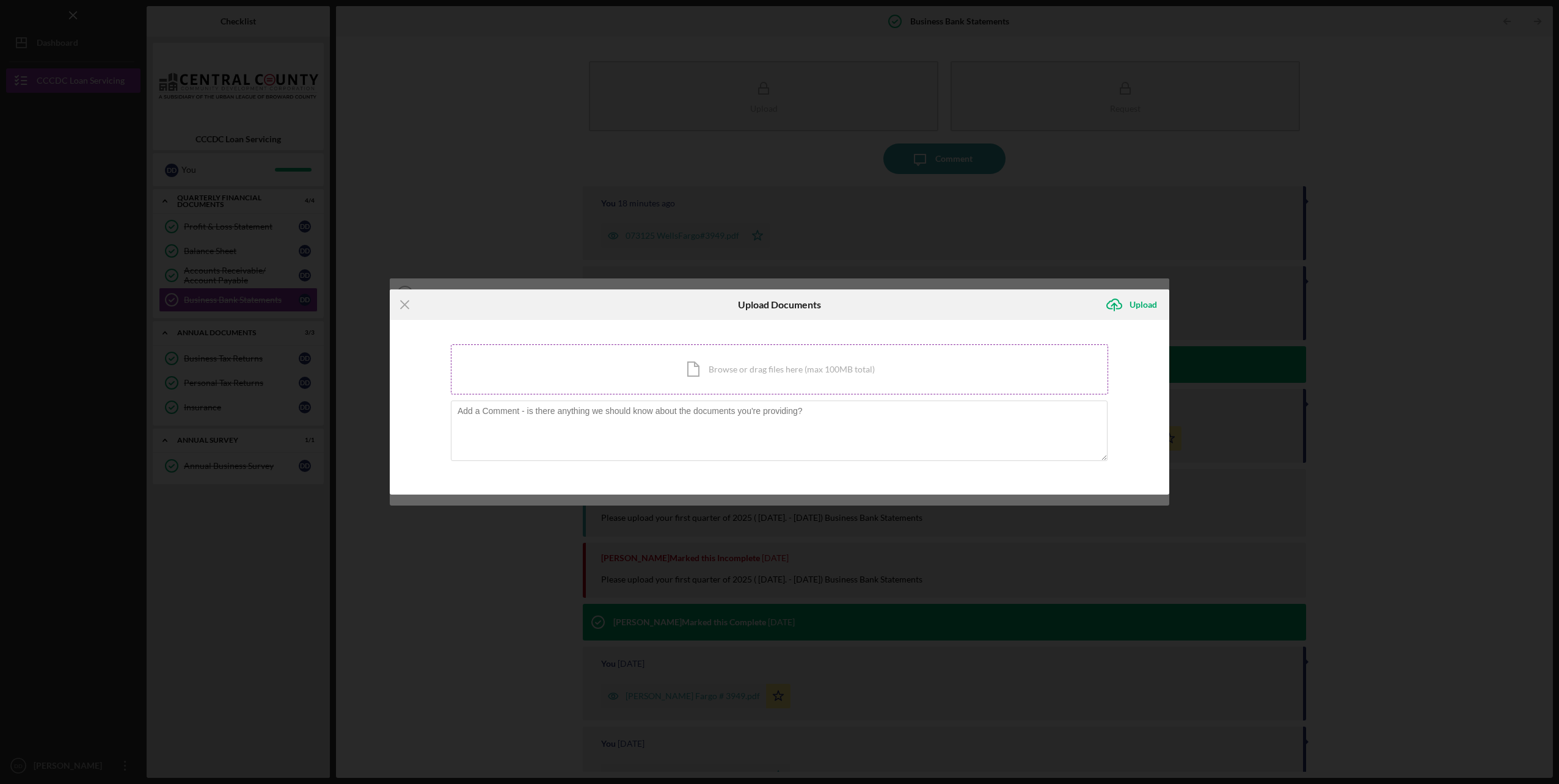
click at [729, 374] on div "Icon/Document Browse or drag files here (max 100MB total) Tap to choose files o…" at bounding box center [779, 370] width 657 height 50
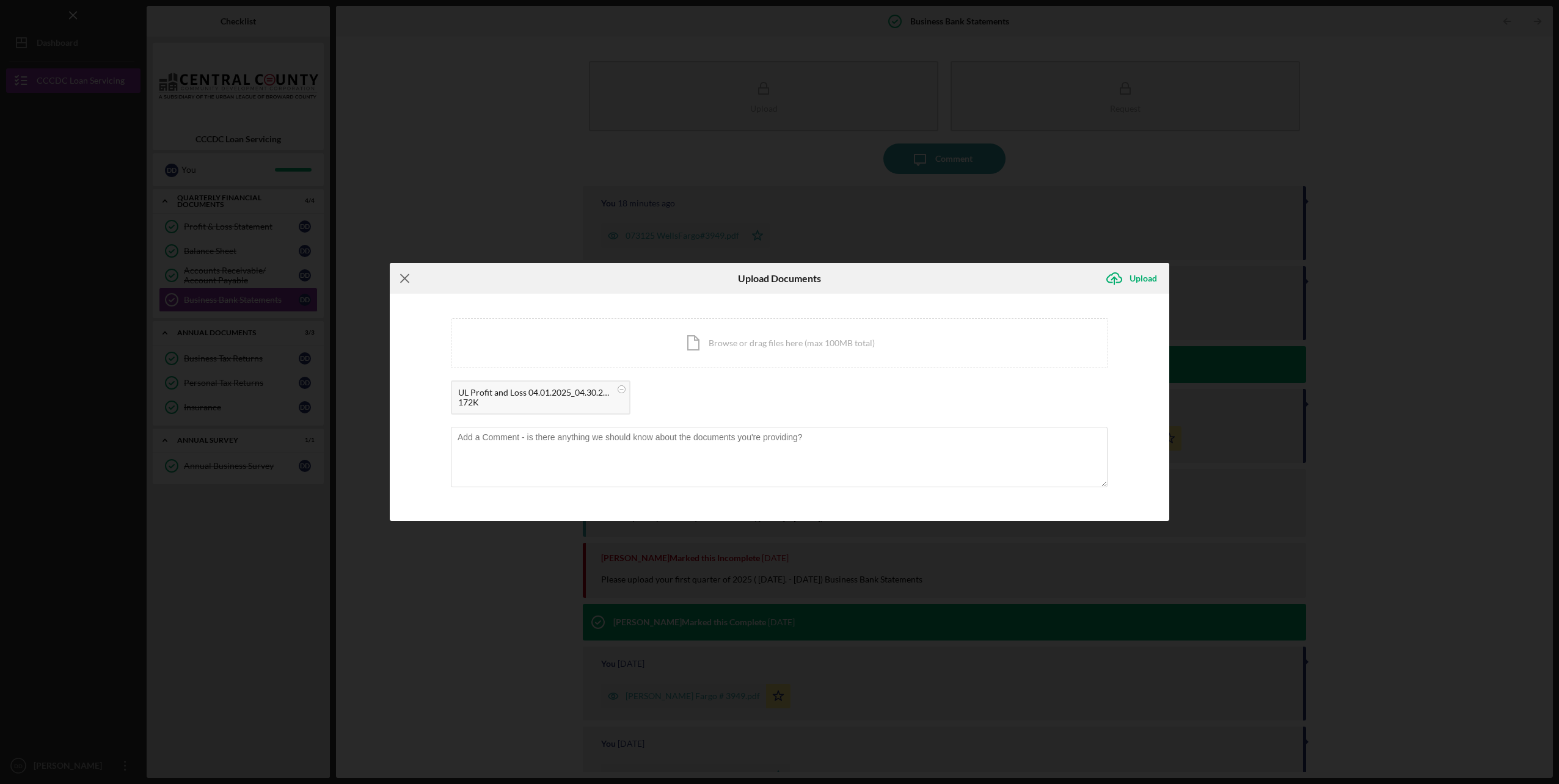
click at [405, 283] on icon "Icon/Menu Close" at bounding box center [404, 278] width 30 height 30
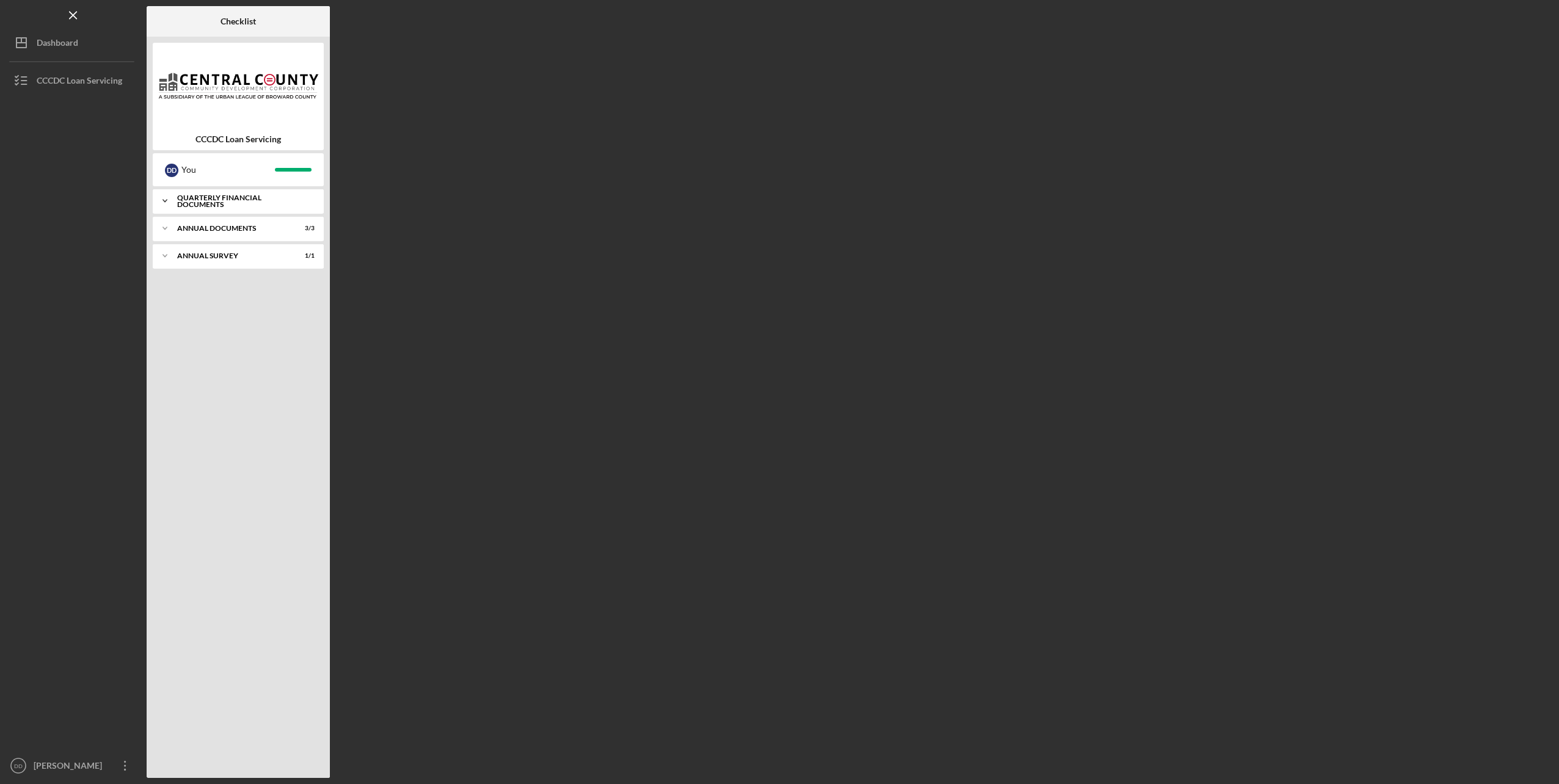
click at [165, 203] on icon "Icon/Expander" at bounding box center [165, 201] width 24 height 24
drag, startPoint x: 167, startPoint y: 332, endPoint x: 171, endPoint y: 340, distance: 8.9
click at [167, 332] on icon "Icon/Expander" at bounding box center [165, 333] width 24 height 24
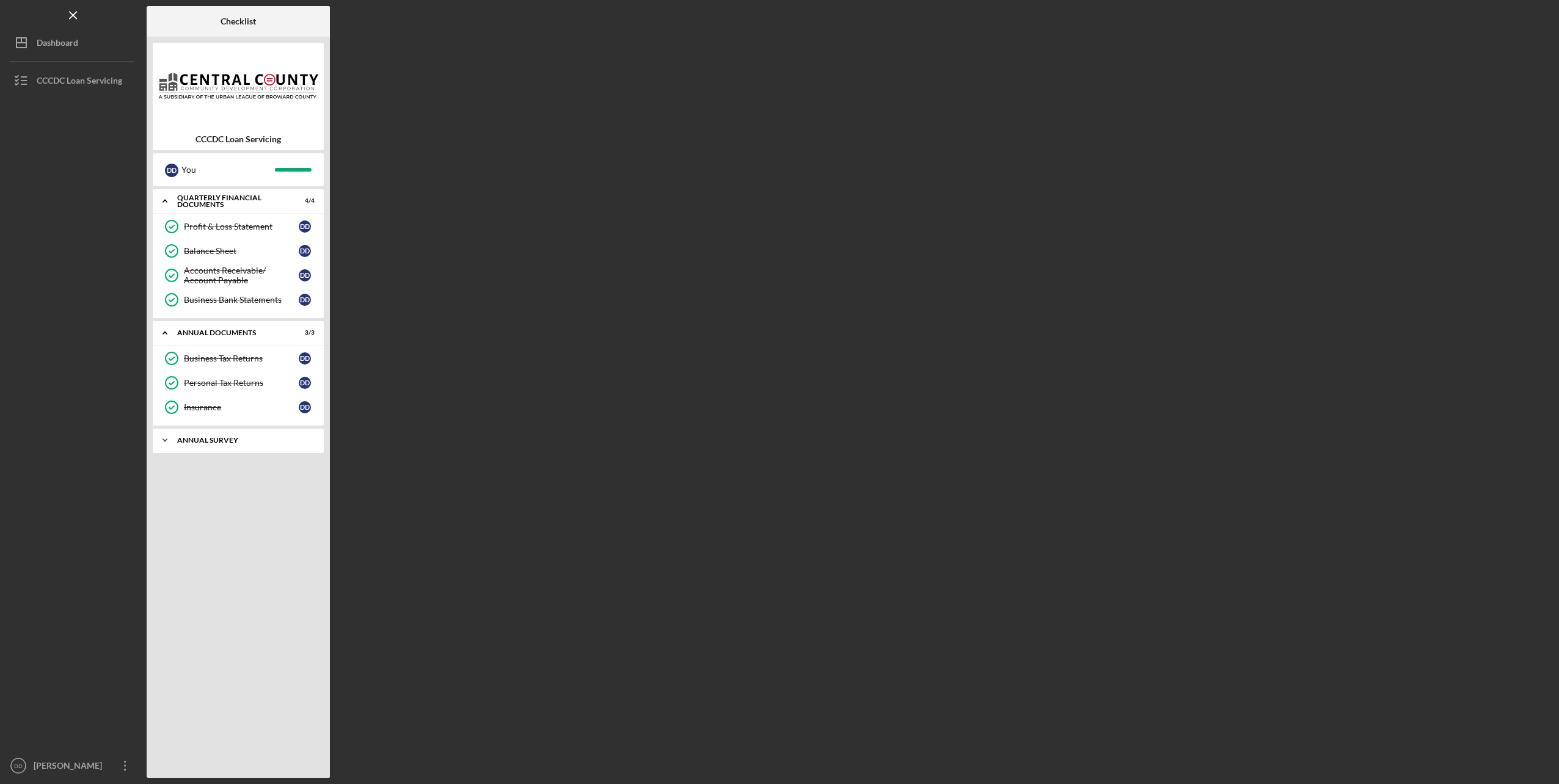
click at [169, 442] on icon "Icon/Expander" at bounding box center [165, 440] width 24 height 24
click at [62, 45] on div "Dashboard" at bounding box center [57, 44] width 42 height 27
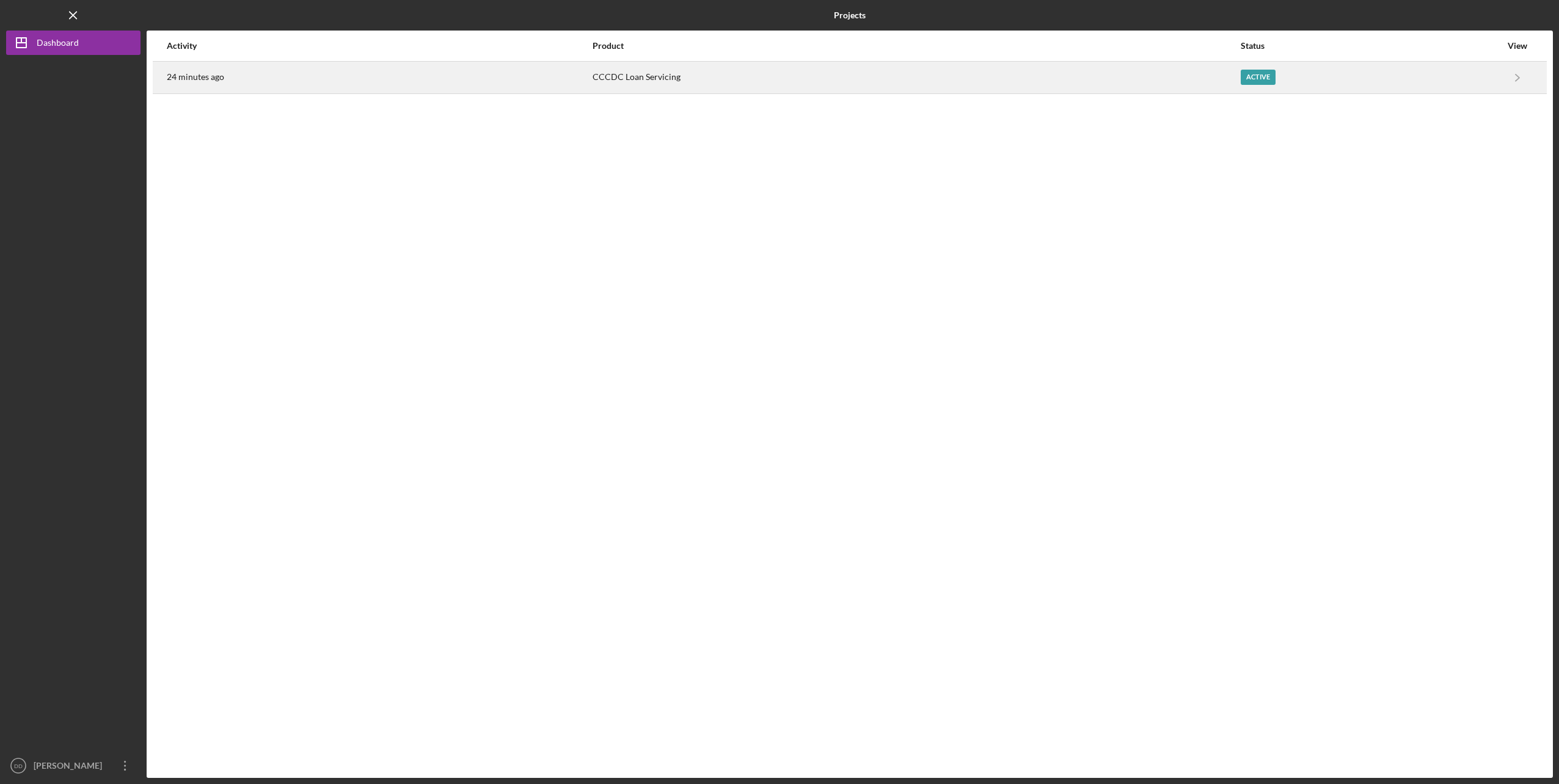
click at [1255, 78] on div "Active" at bounding box center [1258, 77] width 35 height 15
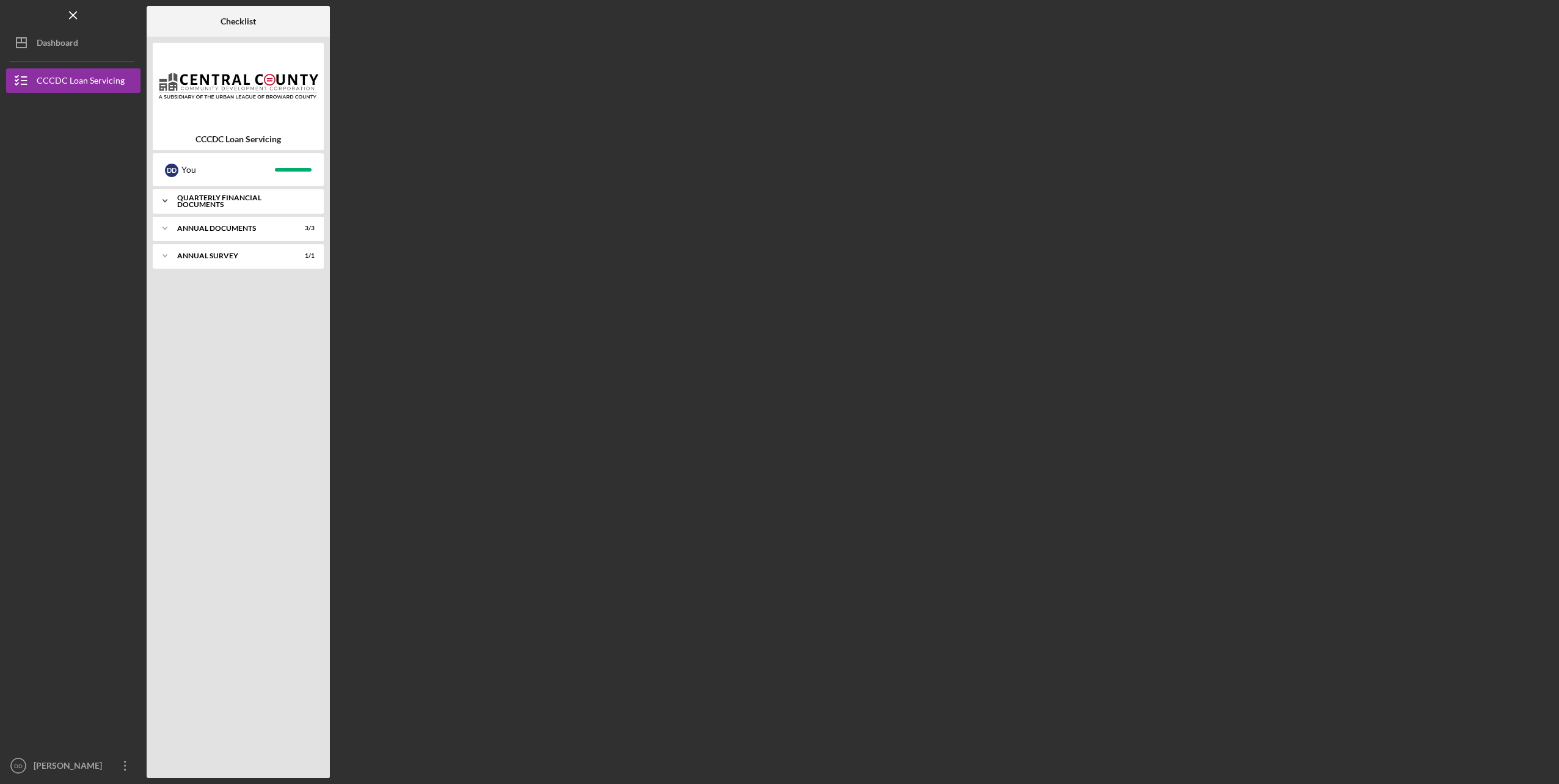
click at [203, 206] on div "Icon/Expander Quarterly Financial Documents 4 / 4" at bounding box center [238, 201] width 171 height 24
click at [525, 328] on div "Checklist CCCDC Loan Servicing D D You Icon/Expander Quarterly Financial Docume…" at bounding box center [850, 392] width 1406 height 772
click at [234, 331] on div "Annual Documents" at bounding box center [243, 333] width 132 height 8
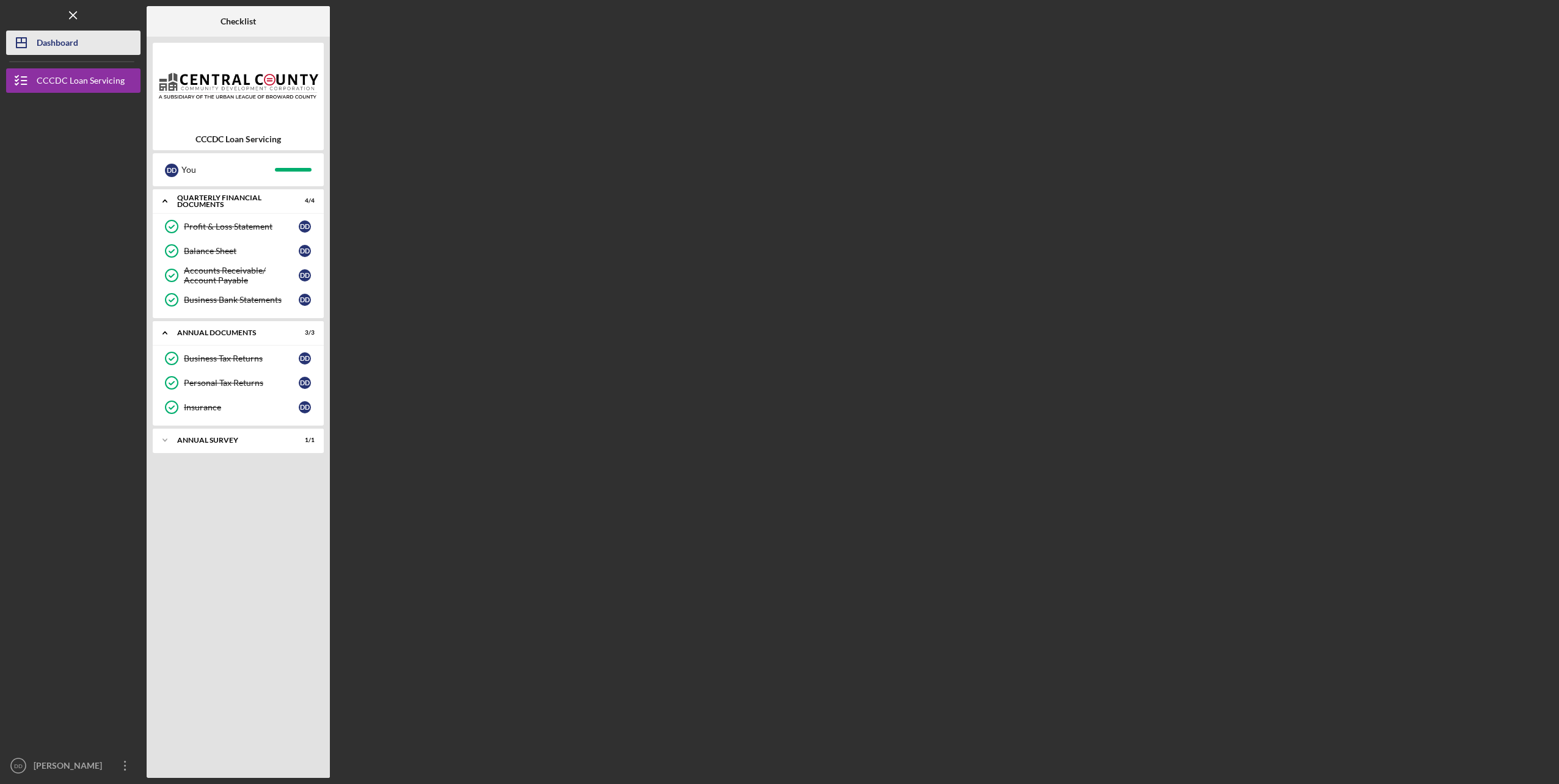
click at [43, 40] on div "Dashboard" at bounding box center [57, 44] width 42 height 27
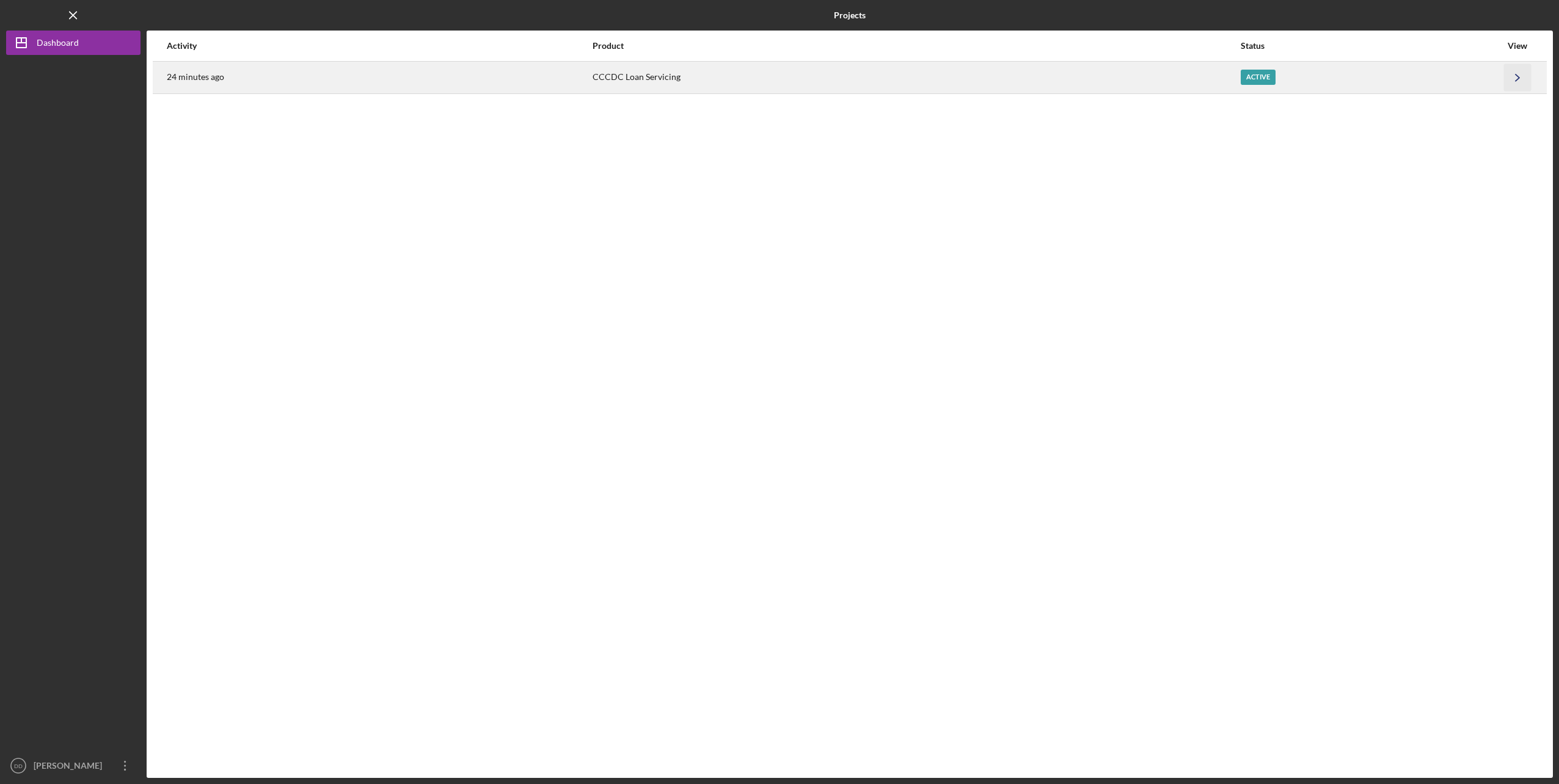
click at [1512, 75] on icon "Icon/Navigate" at bounding box center [1517, 77] width 27 height 27
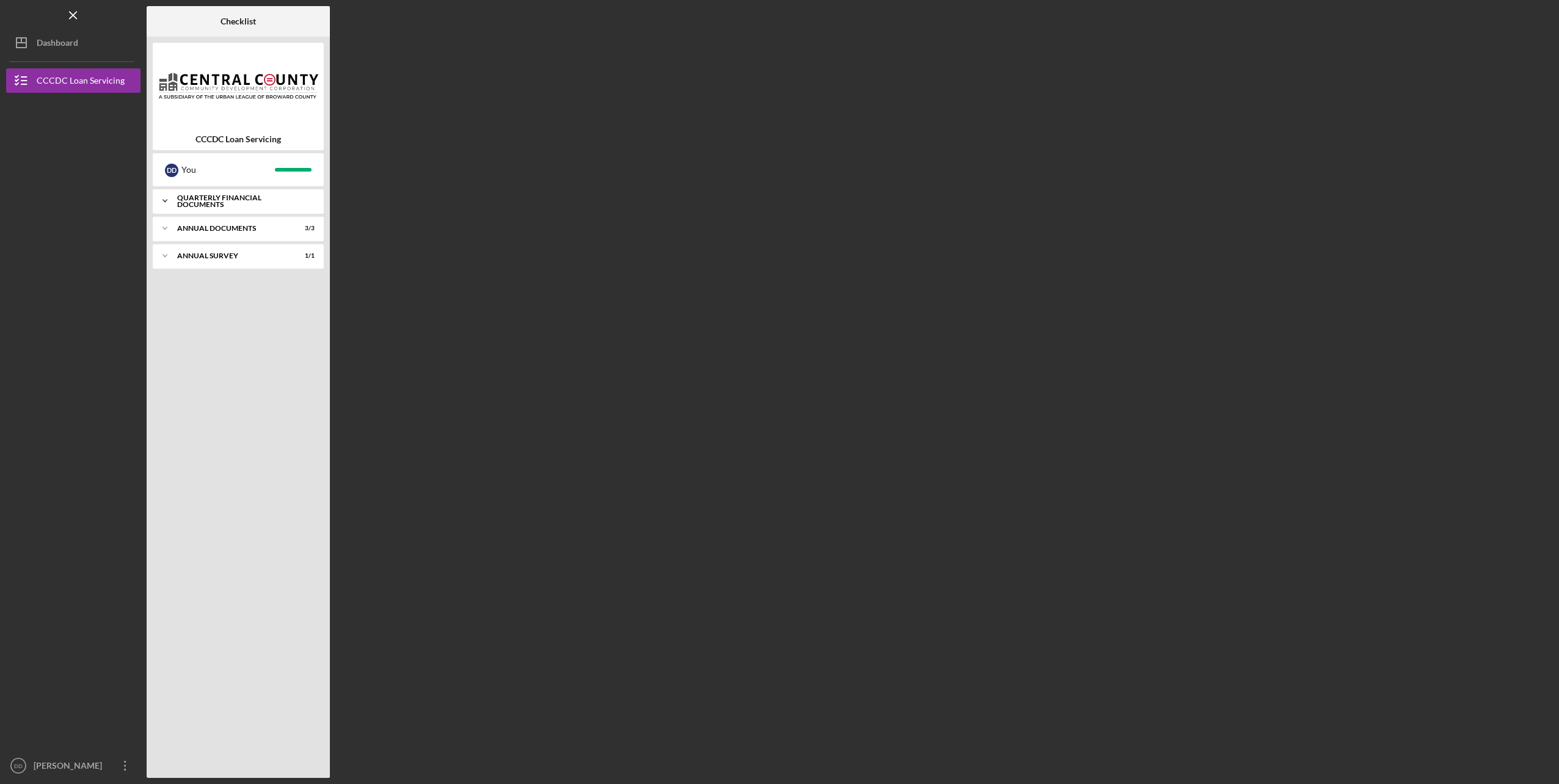
click at [206, 202] on div "Quarterly Financial Documents" at bounding box center [243, 201] width 132 height 14
click at [223, 246] on div "Balance Sheet" at bounding box center [241, 251] width 115 height 10
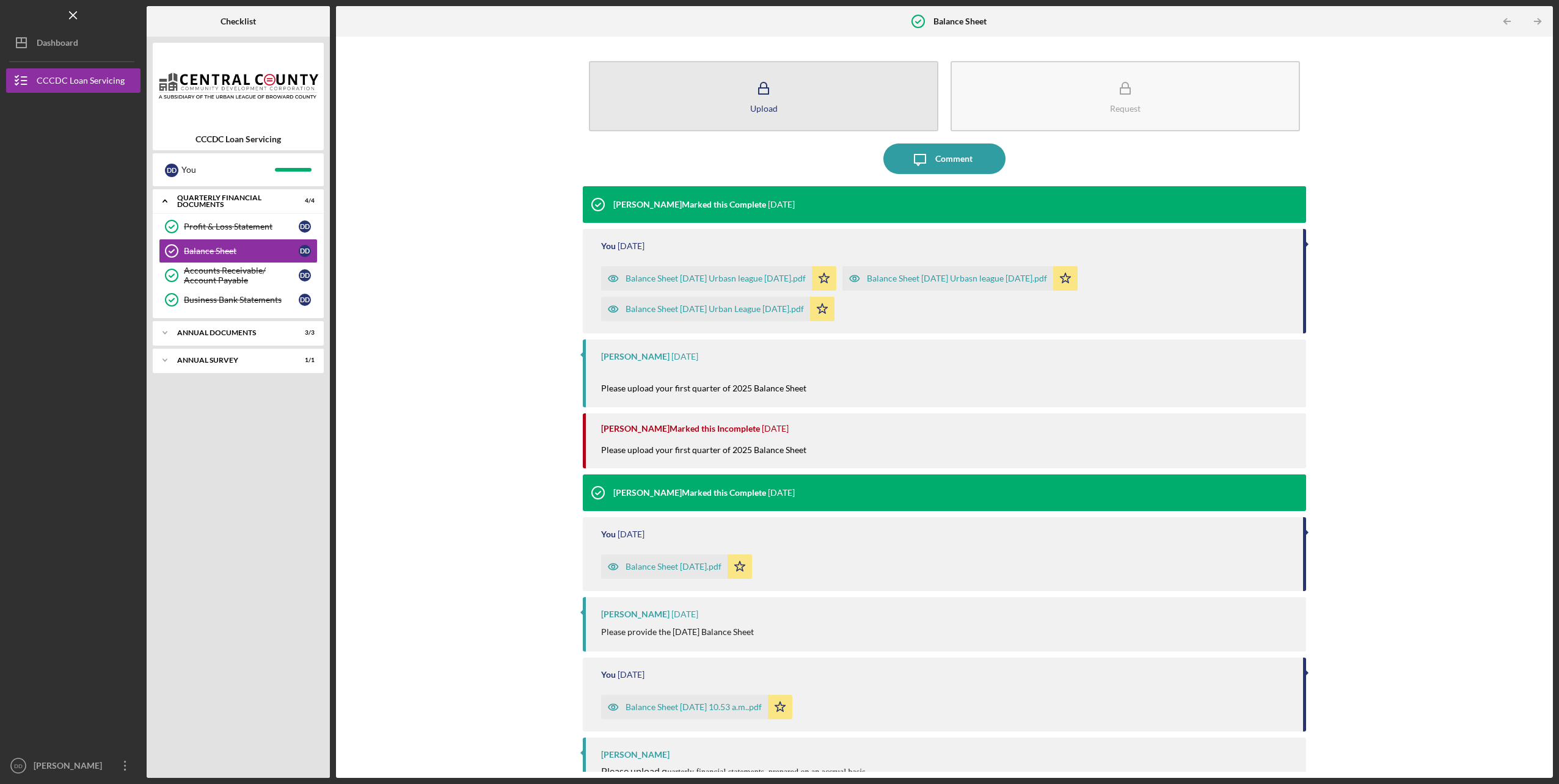
click at [766, 98] on icon "button" at bounding box center [764, 88] width 30 height 30
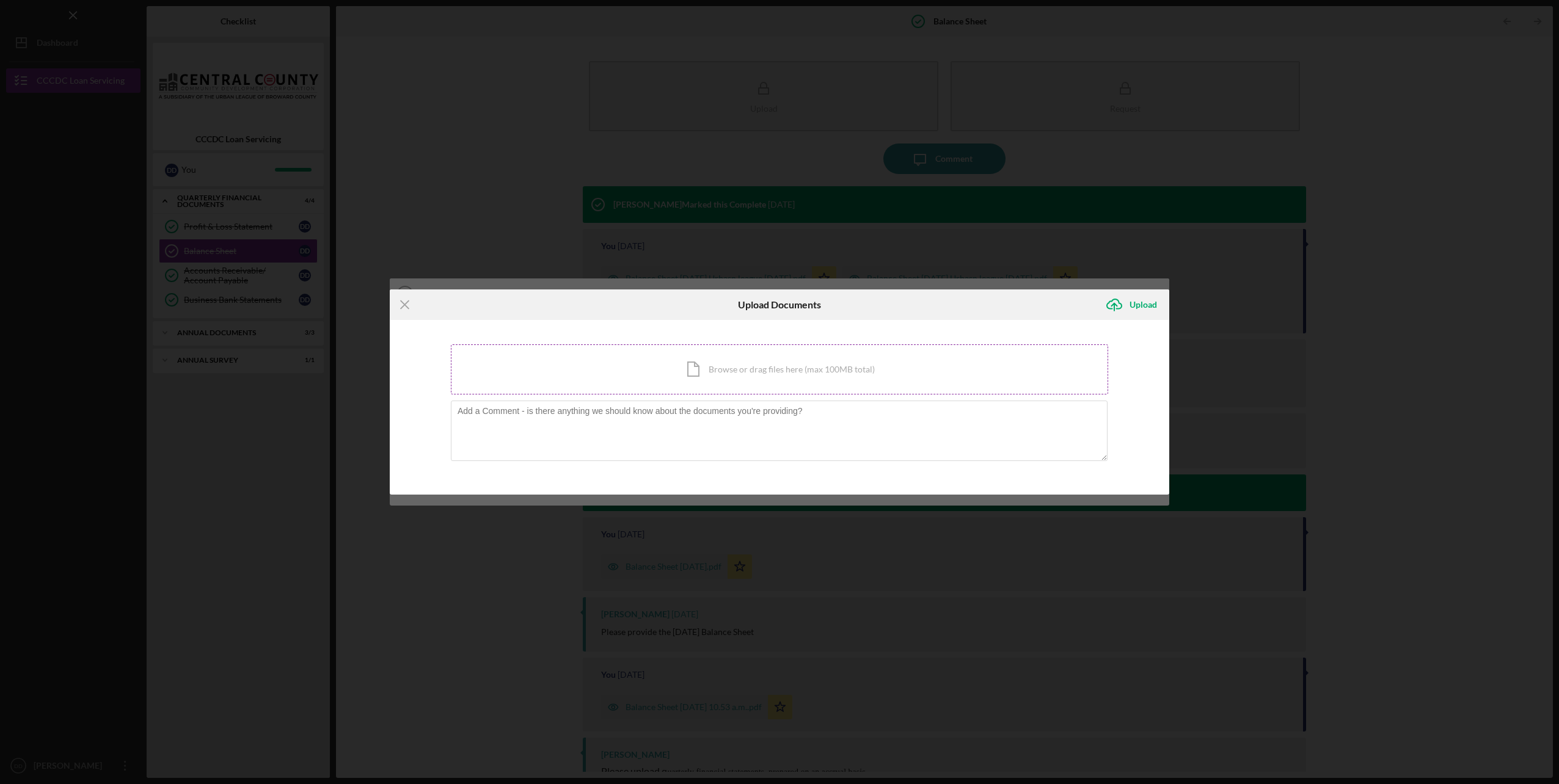
click at [701, 370] on div "Icon/Document Browse or drag files here (max 100MB total) Tap to choose files o…" at bounding box center [779, 370] width 657 height 50
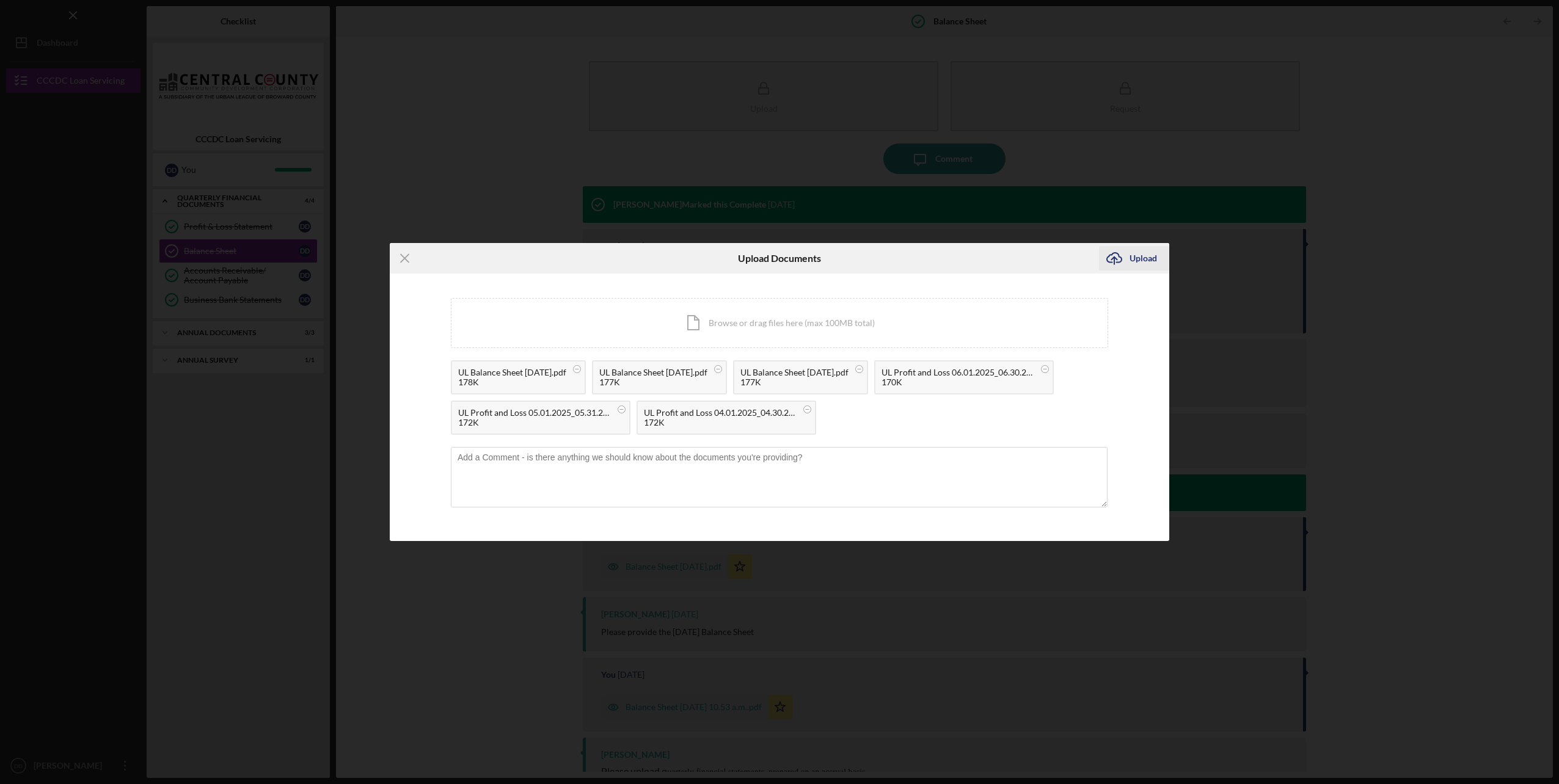
click at [1139, 260] on div "Upload" at bounding box center [1143, 259] width 27 height 24
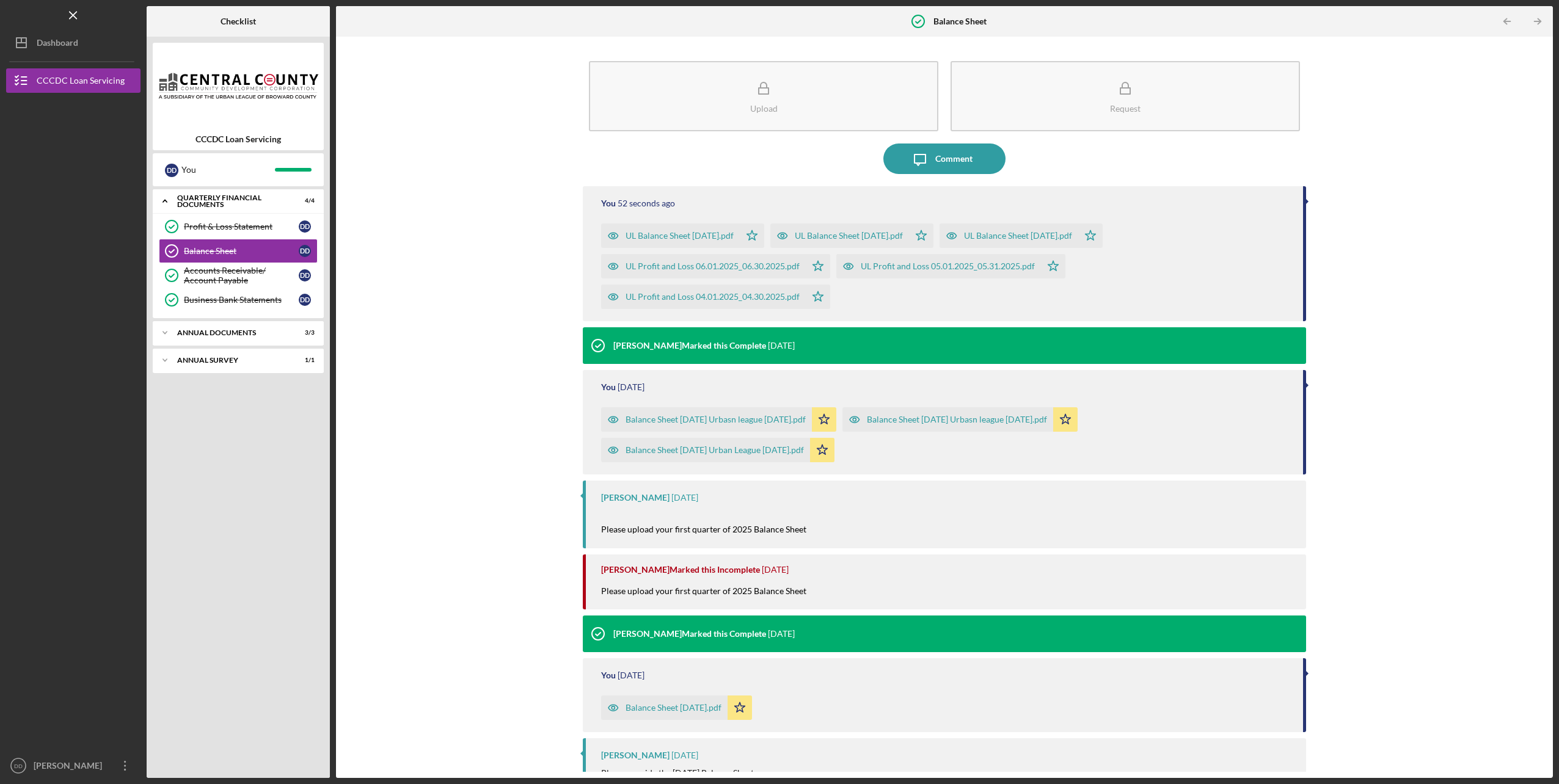
click at [473, 294] on div "Upload Request Icon/Message Comment You 52 seconds ago UL Balance Sheet 06.30.2…" at bounding box center [944, 407] width 1204 height 730
click at [245, 226] on div "Profit & Loss Statement" at bounding box center [241, 226] width 115 height 10
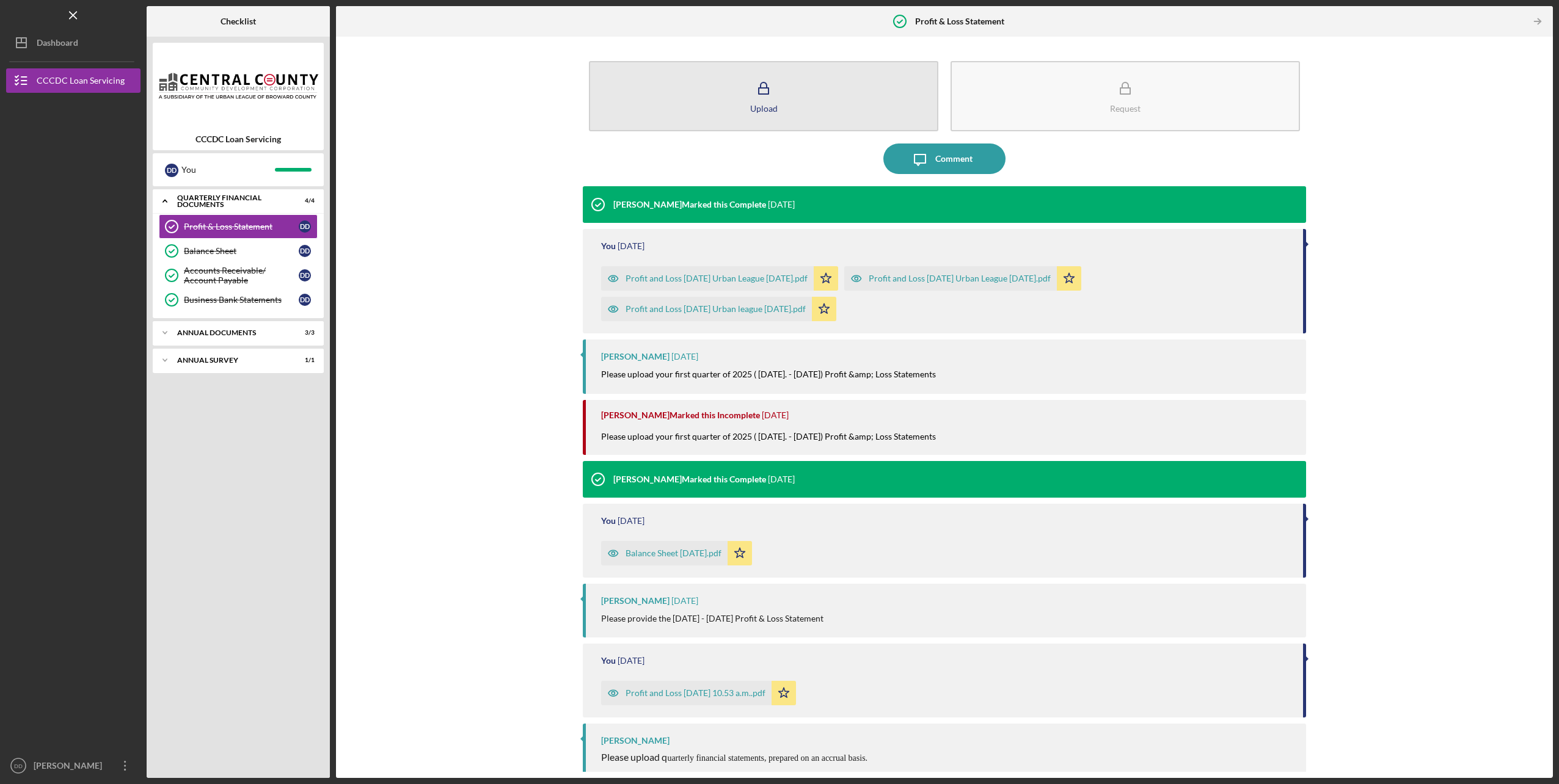
click at [761, 110] on div "Upload" at bounding box center [764, 108] width 27 height 9
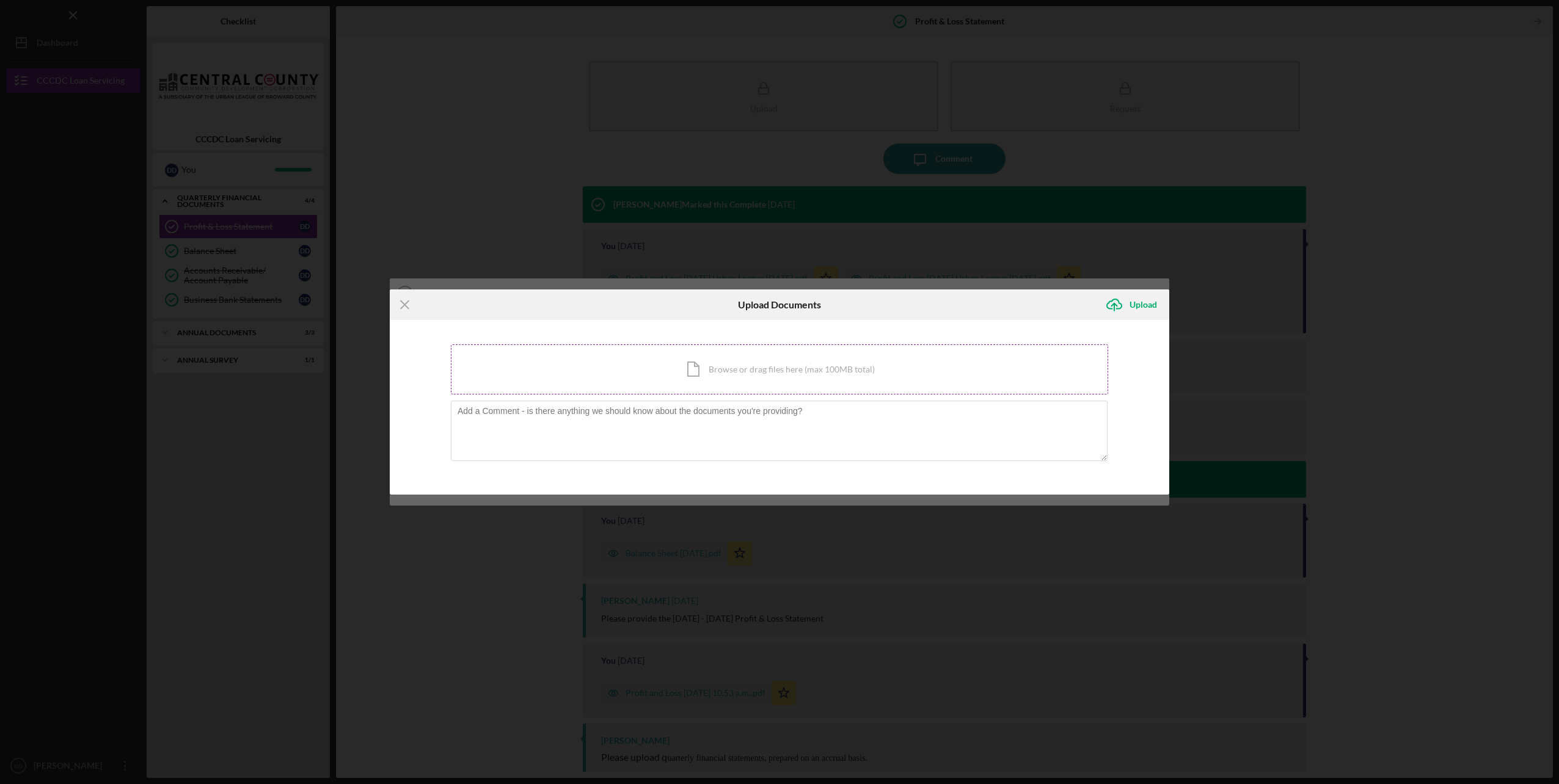
click at [715, 374] on div "Icon/Document Browse or drag files here (max 100MB total) Tap to choose files o…" at bounding box center [779, 370] width 657 height 50
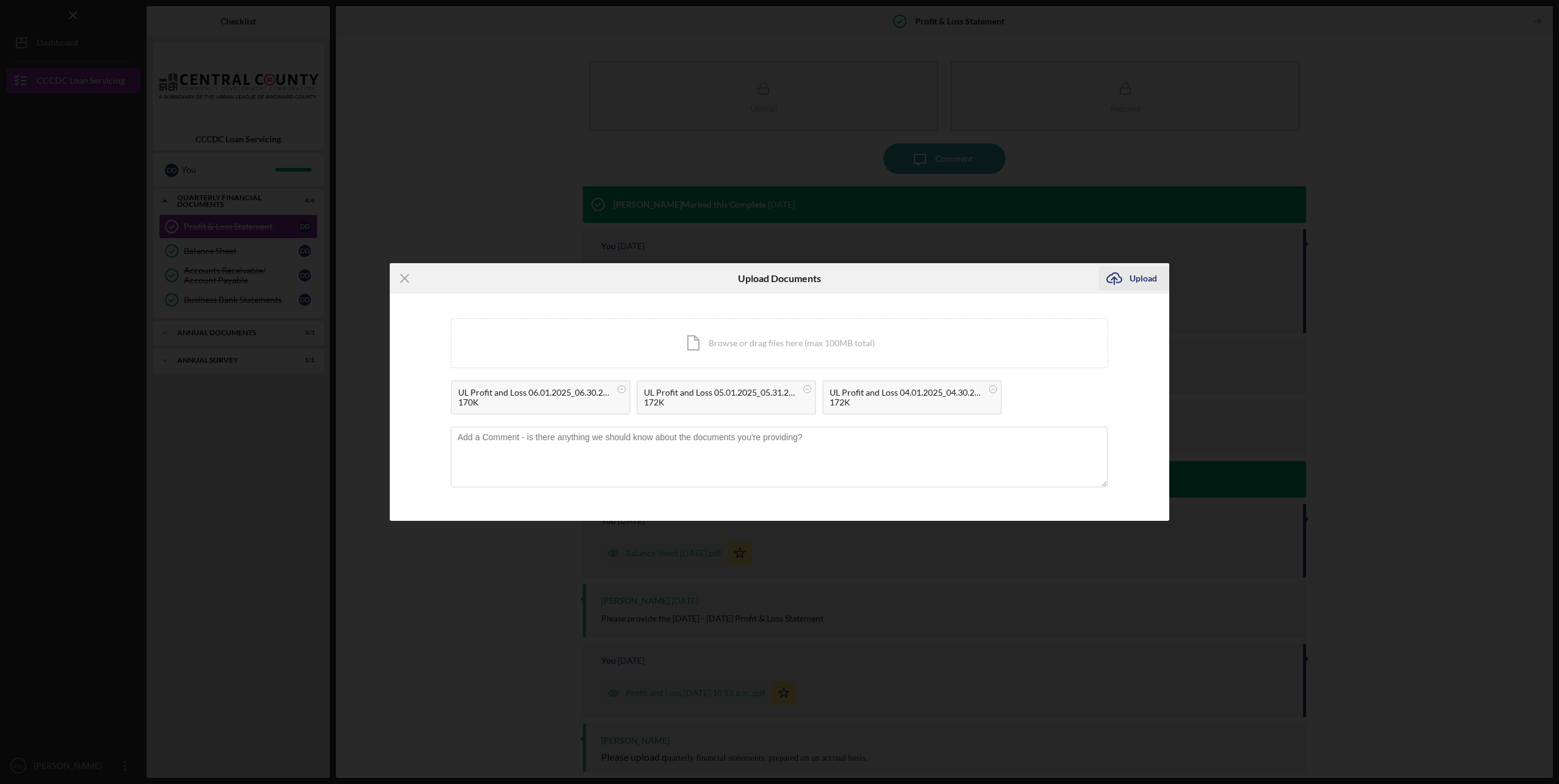
click at [1145, 283] on div "Upload" at bounding box center [1143, 278] width 27 height 24
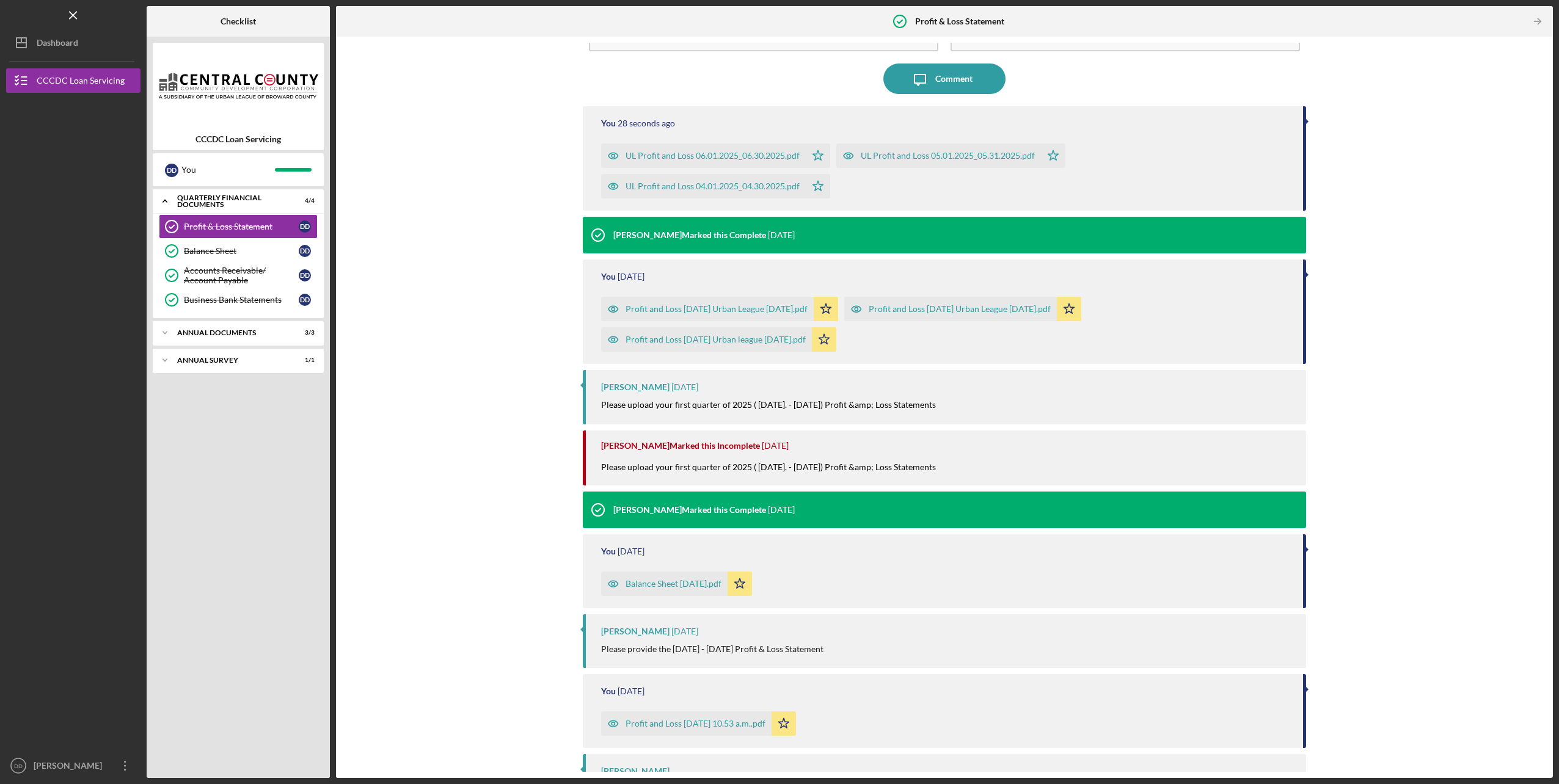
scroll to position [118, 0]
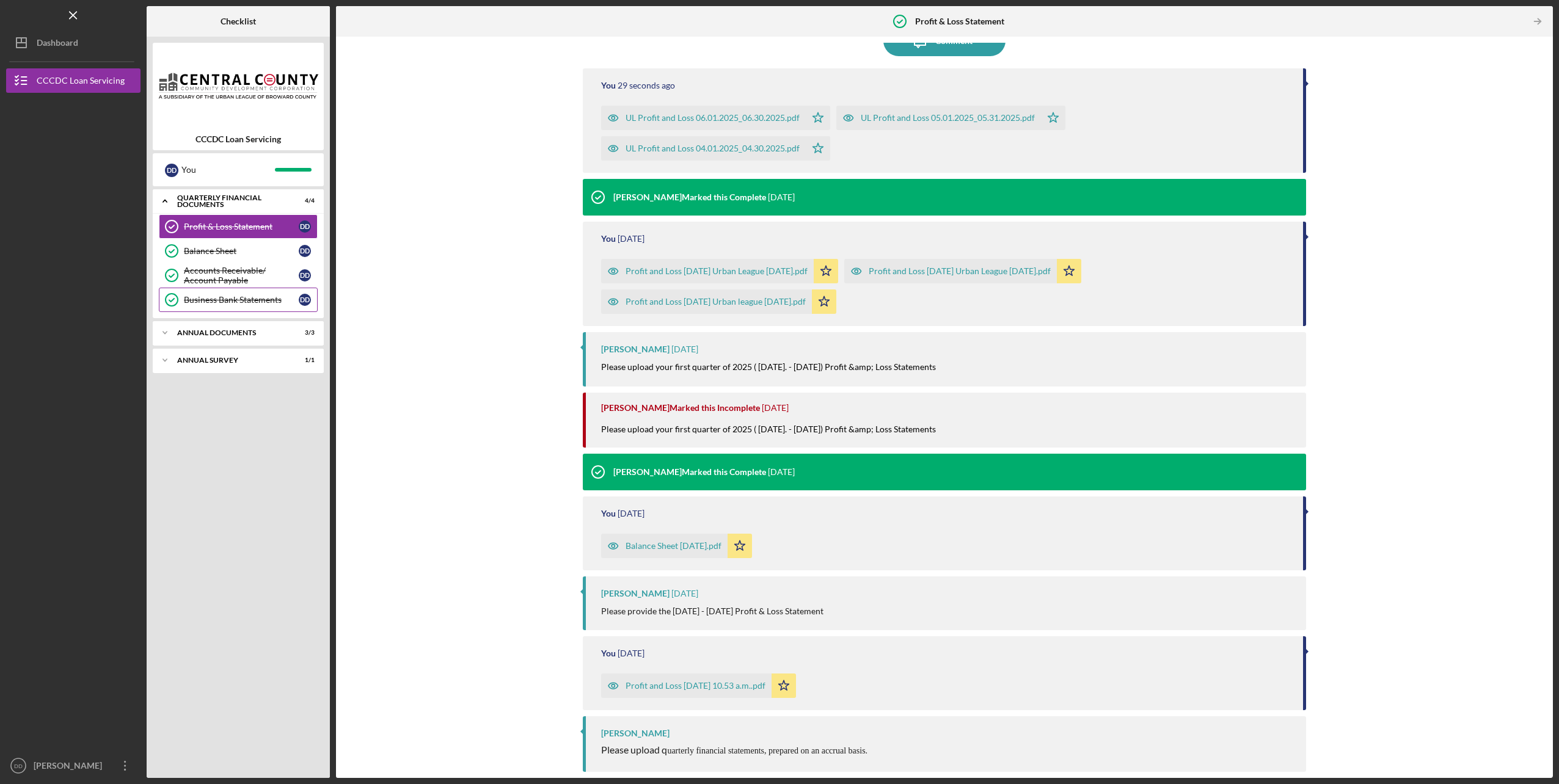
click at [244, 302] on div "Business Bank Statements" at bounding box center [241, 299] width 115 height 10
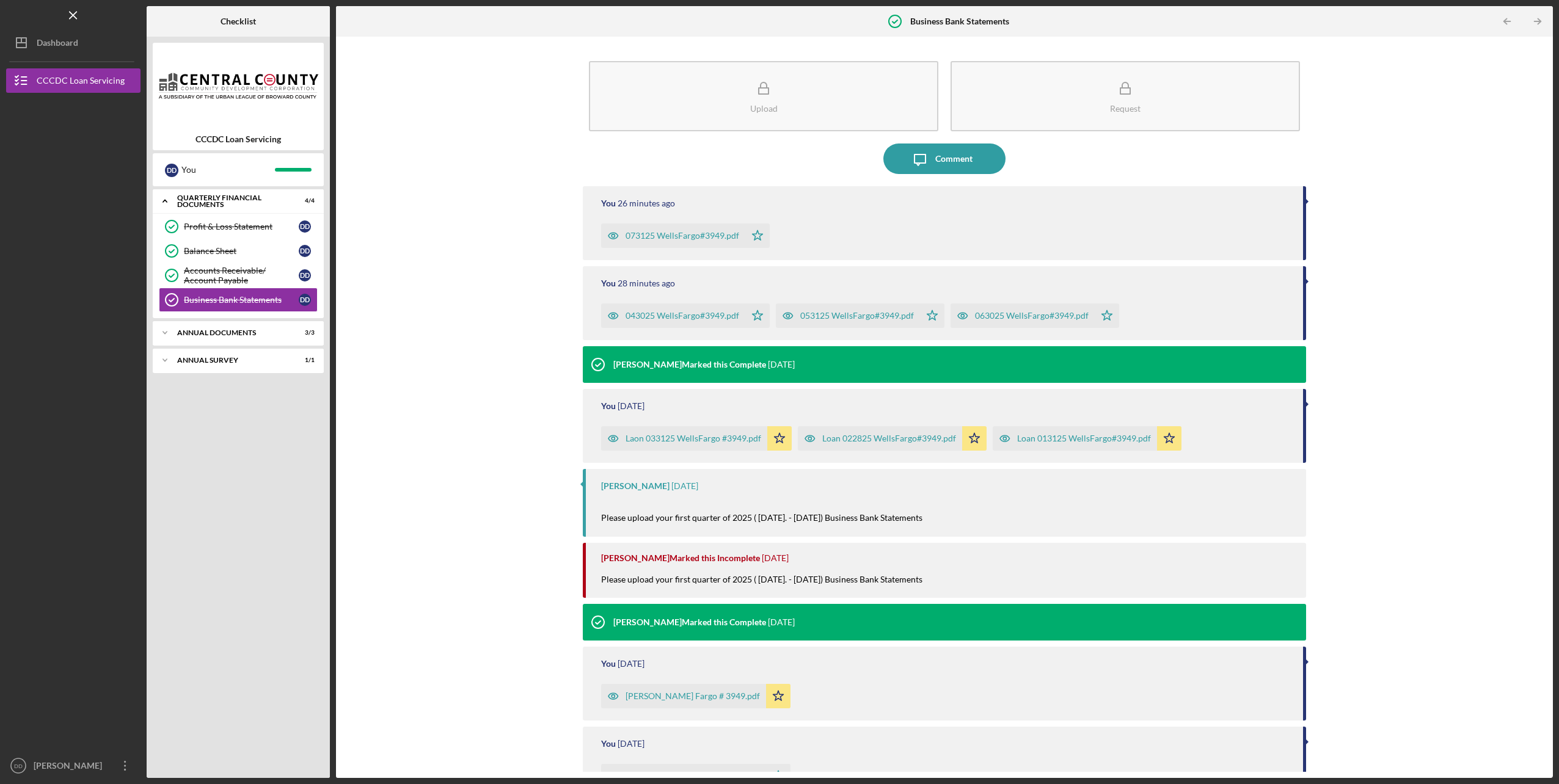
click at [400, 345] on div "Upload Request Icon/Message Comment You 26 minutes ago 073125 WellsFargo#3949.p…" at bounding box center [944, 407] width 1204 height 730
click at [519, 131] on div "Upload Request Icon/Message Comment You 26 minutes ago 073125 WellsFargo#3949.p…" at bounding box center [944, 407] width 1204 height 730
click at [71, 10] on icon "Icon/Menu Close" at bounding box center [73, 15] width 27 height 27
